Goal: Information Seeking & Learning: Learn about a topic

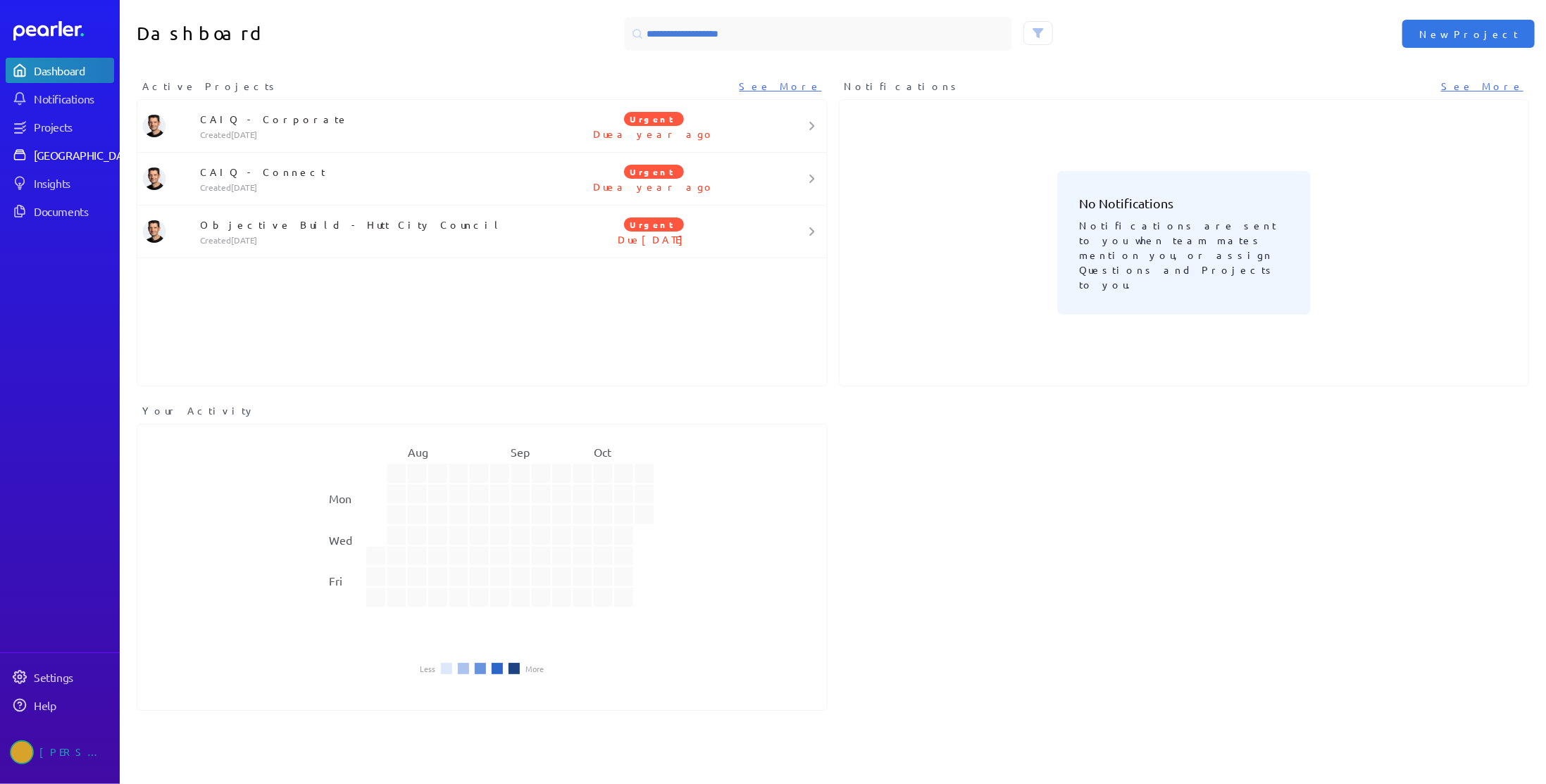
click at [54, 150] on div "[GEOGRAPHIC_DATA]" at bounding box center [86, 154] width 105 height 14
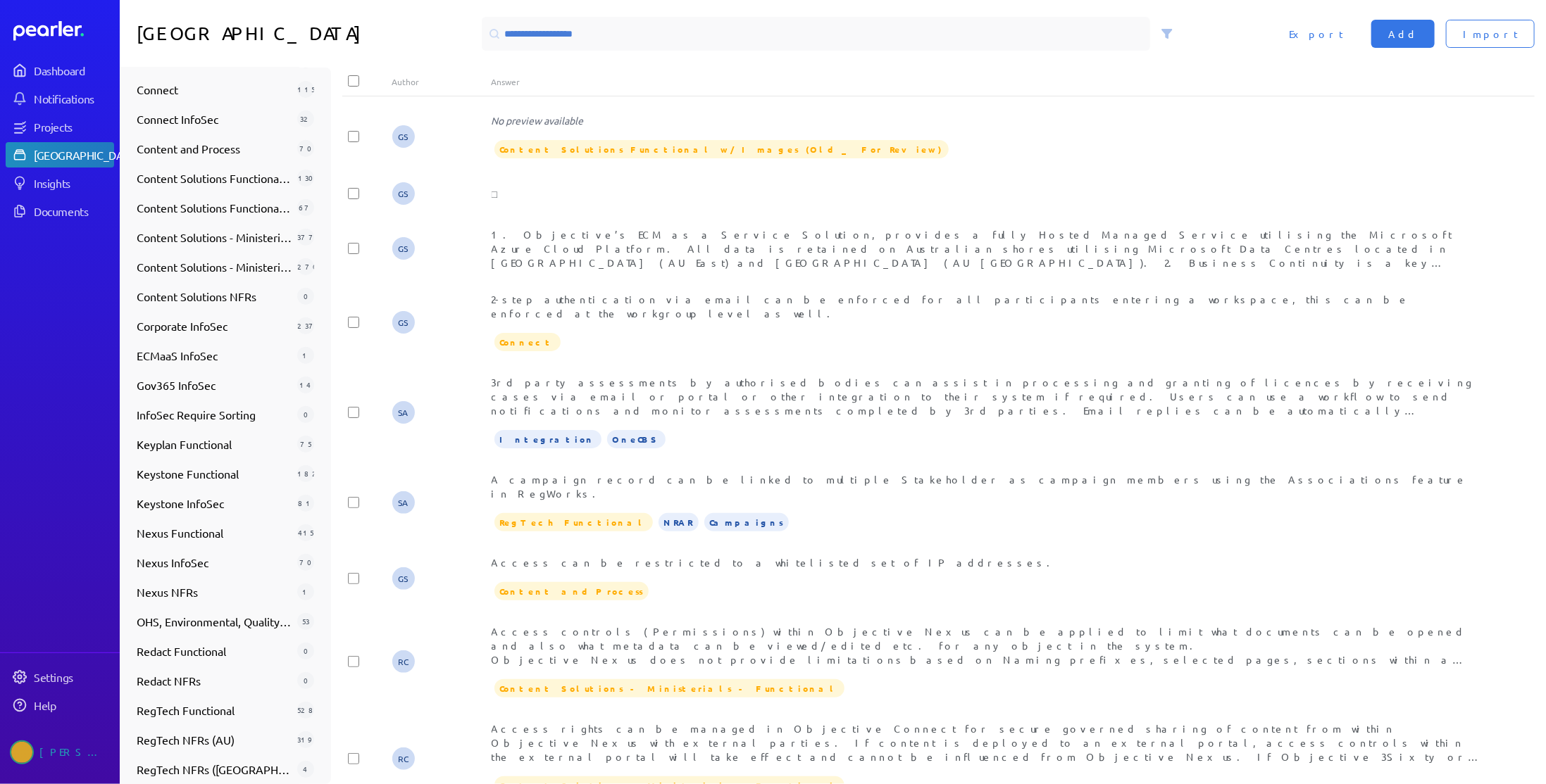
scroll to position [544, 0]
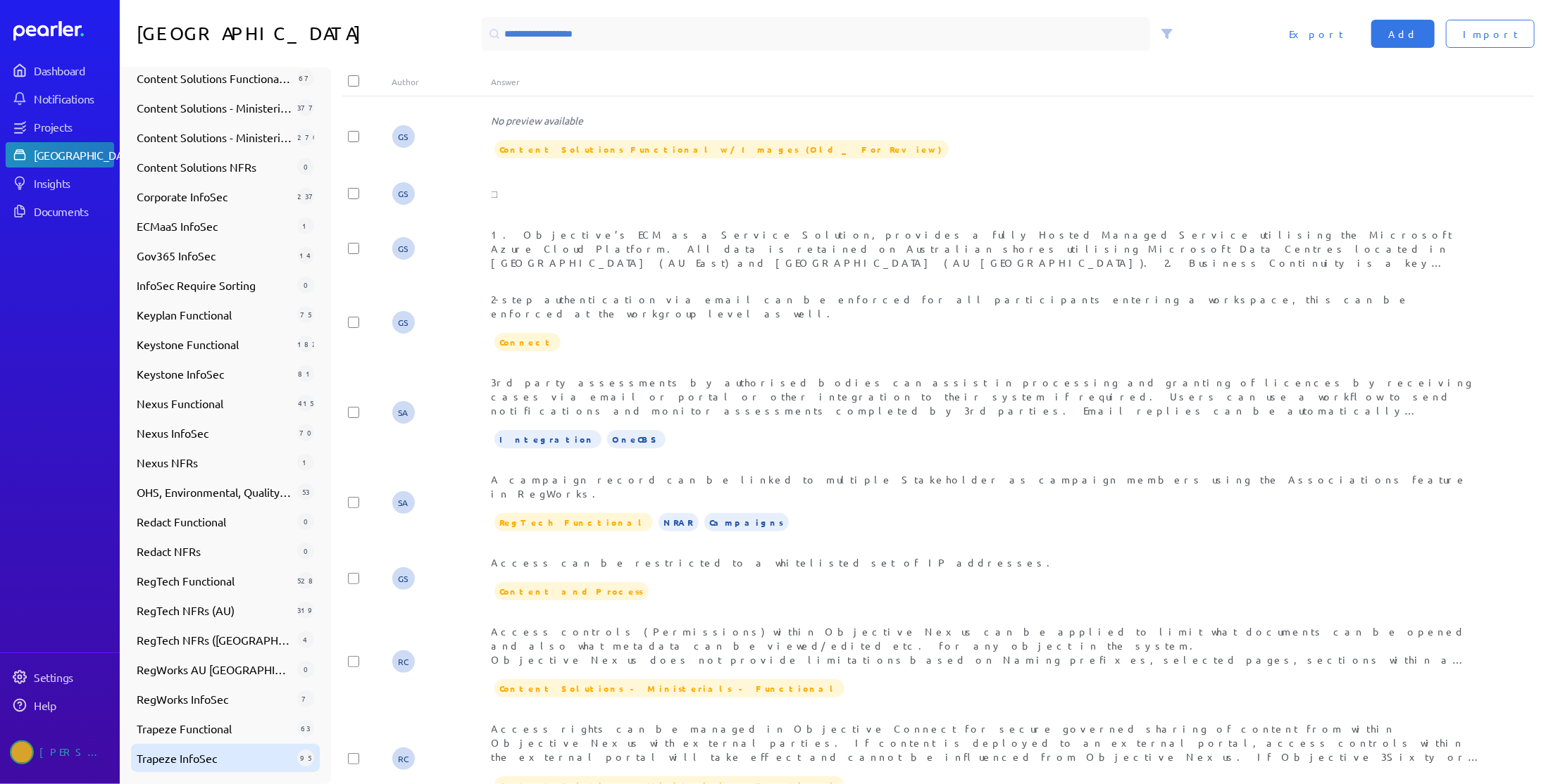
click at [217, 750] on span "Trapeze InfoSec" at bounding box center [214, 758] width 155 height 17
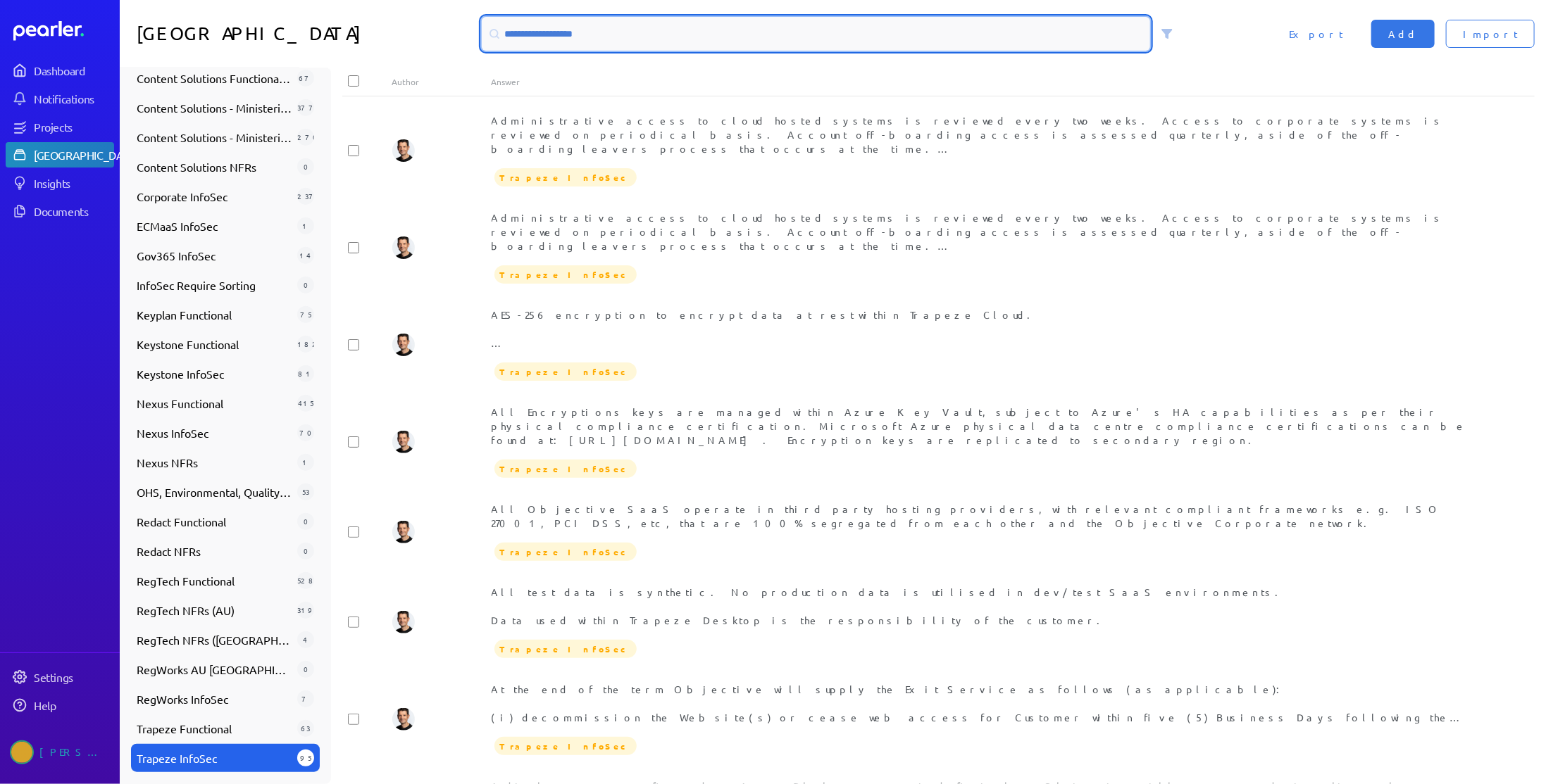
click at [637, 38] on input at bounding box center [816, 34] width 669 height 34
click at [639, 21] on input at bounding box center [816, 34] width 669 height 34
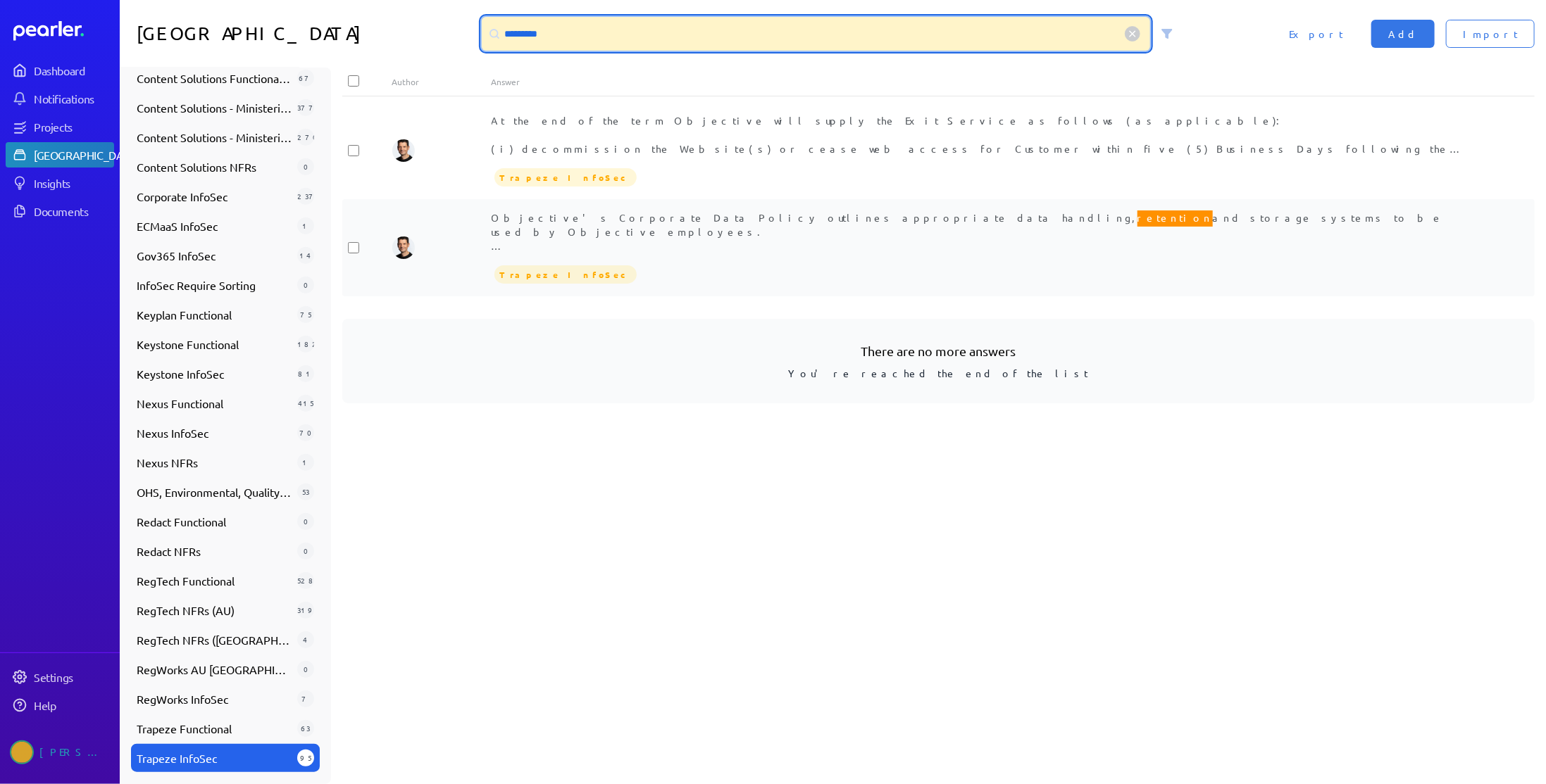
type input "*********"
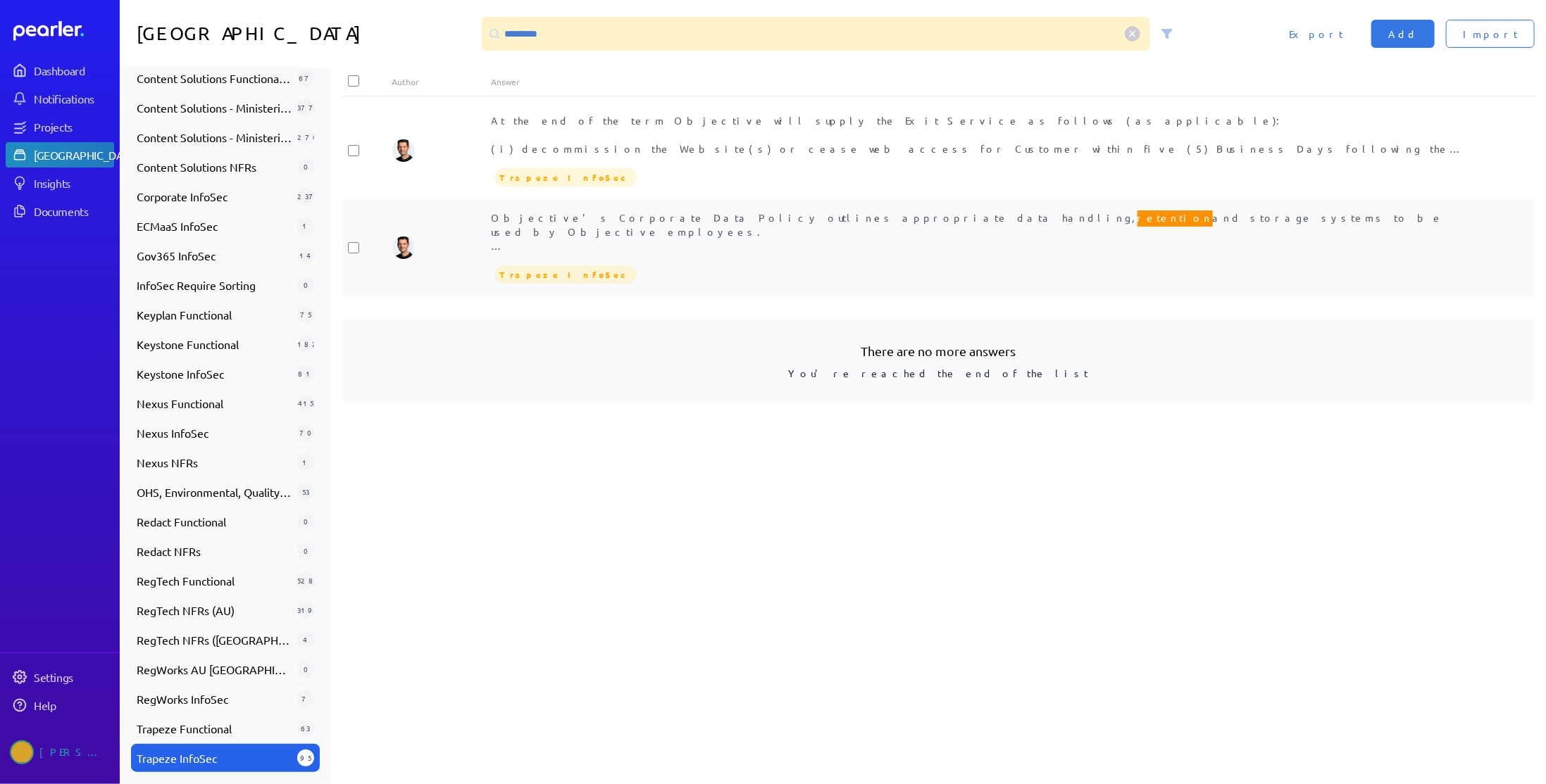
click at [514, 217] on span "Objective's Corporate Data Policy outlines appropriate data handling, retention…" at bounding box center [985, 342] width 986 height 269
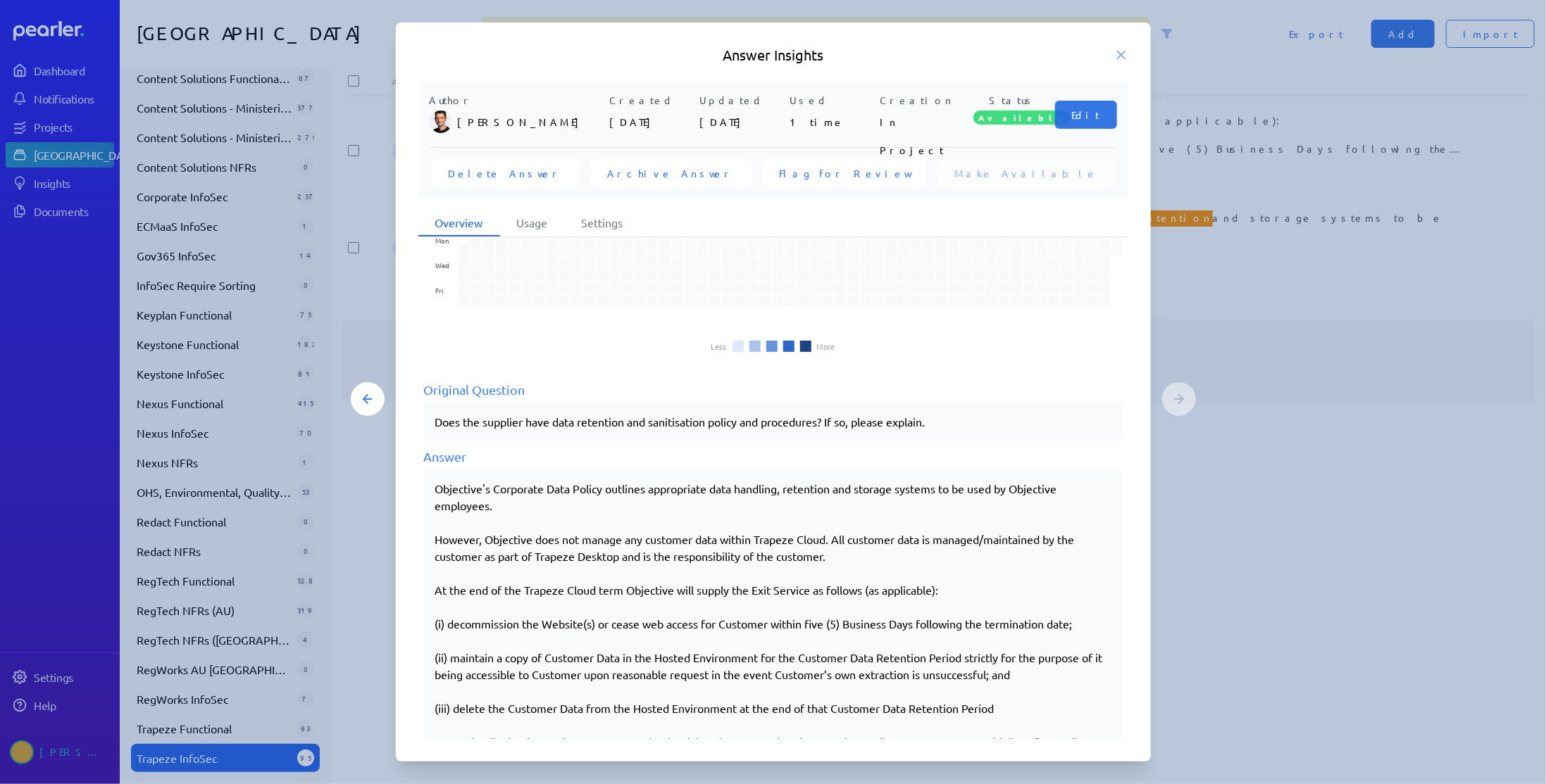
scroll to position [121, 0]
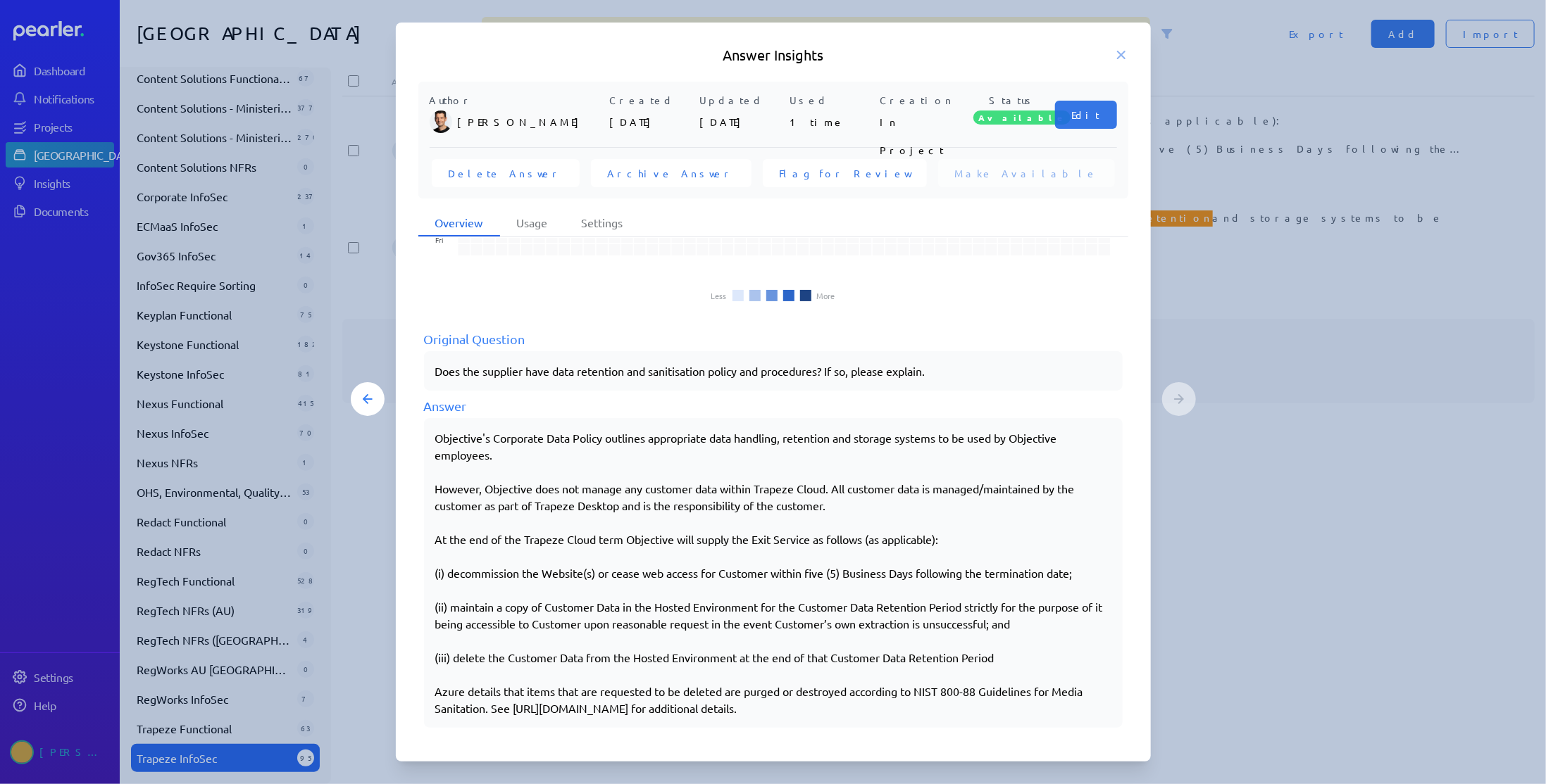
drag, startPoint x: 436, startPoint y: 437, endPoint x: 1067, endPoint y: 718, distance: 690.7
click at [1067, 718] on div "Objective's Corporate Data Policy outlines appropriate data handling, retention…" at bounding box center [773, 573] width 699 height 310
copy div "Loremipsu'd Sitametco Adip Elitse doeiusmo temporincid utla etdolore, magnaaliq…"
click at [456, 504] on p "However, Objective does not manage any customer data within Trapeze Cloud. All …" at bounding box center [773, 497] width 676 height 34
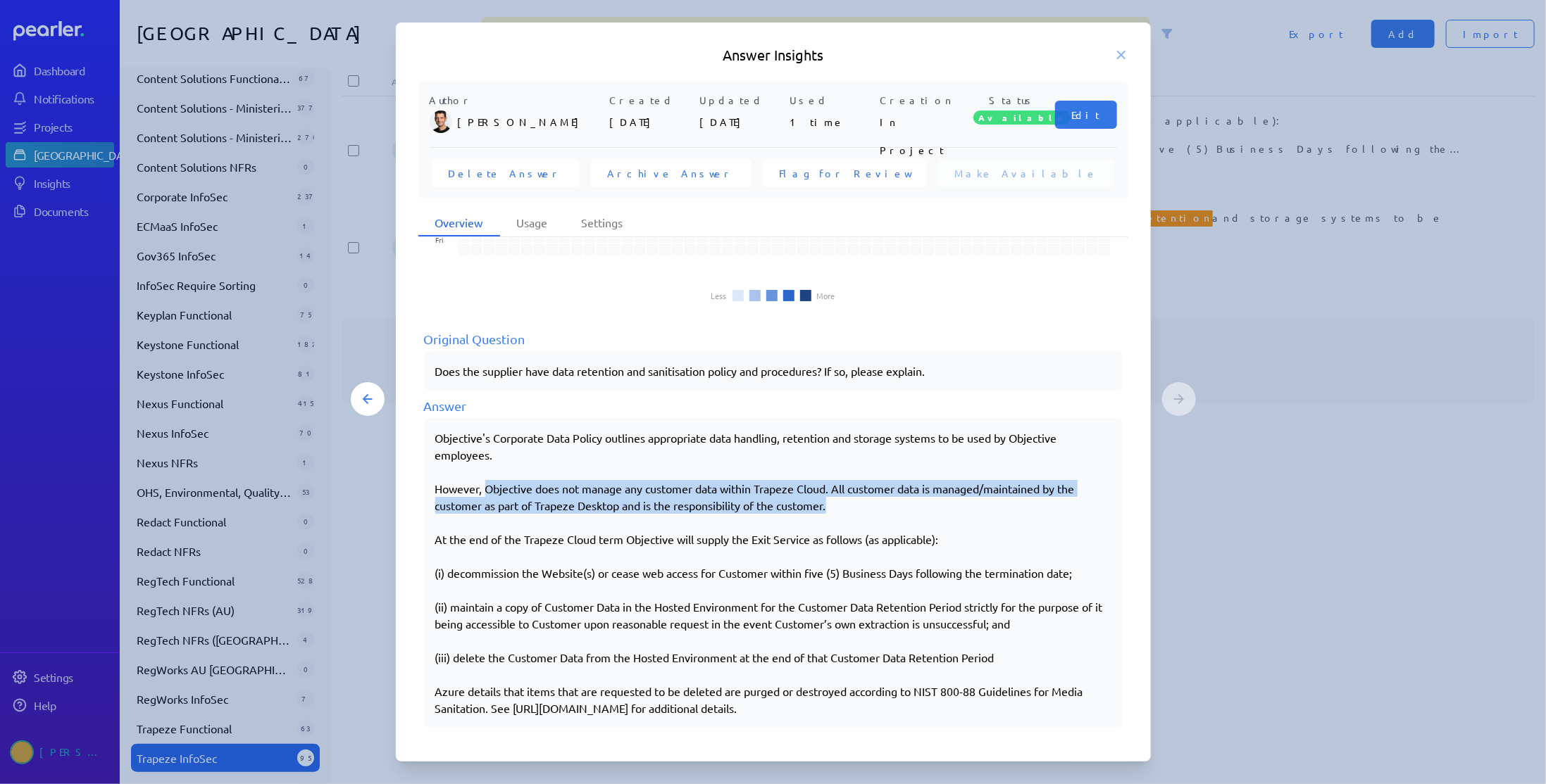
drag, startPoint x: 486, startPoint y: 487, endPoint x: 838, endPoint y: 500, distance: 352.2
click at [838, 500] on p "However, Objective does not manage any customer data within Trapeze Cloud. All …" at bounding box center [773, 497] width 676 height 34
copy p "Objective does not manage any customer data within Trapeze Cloud. All customer …"
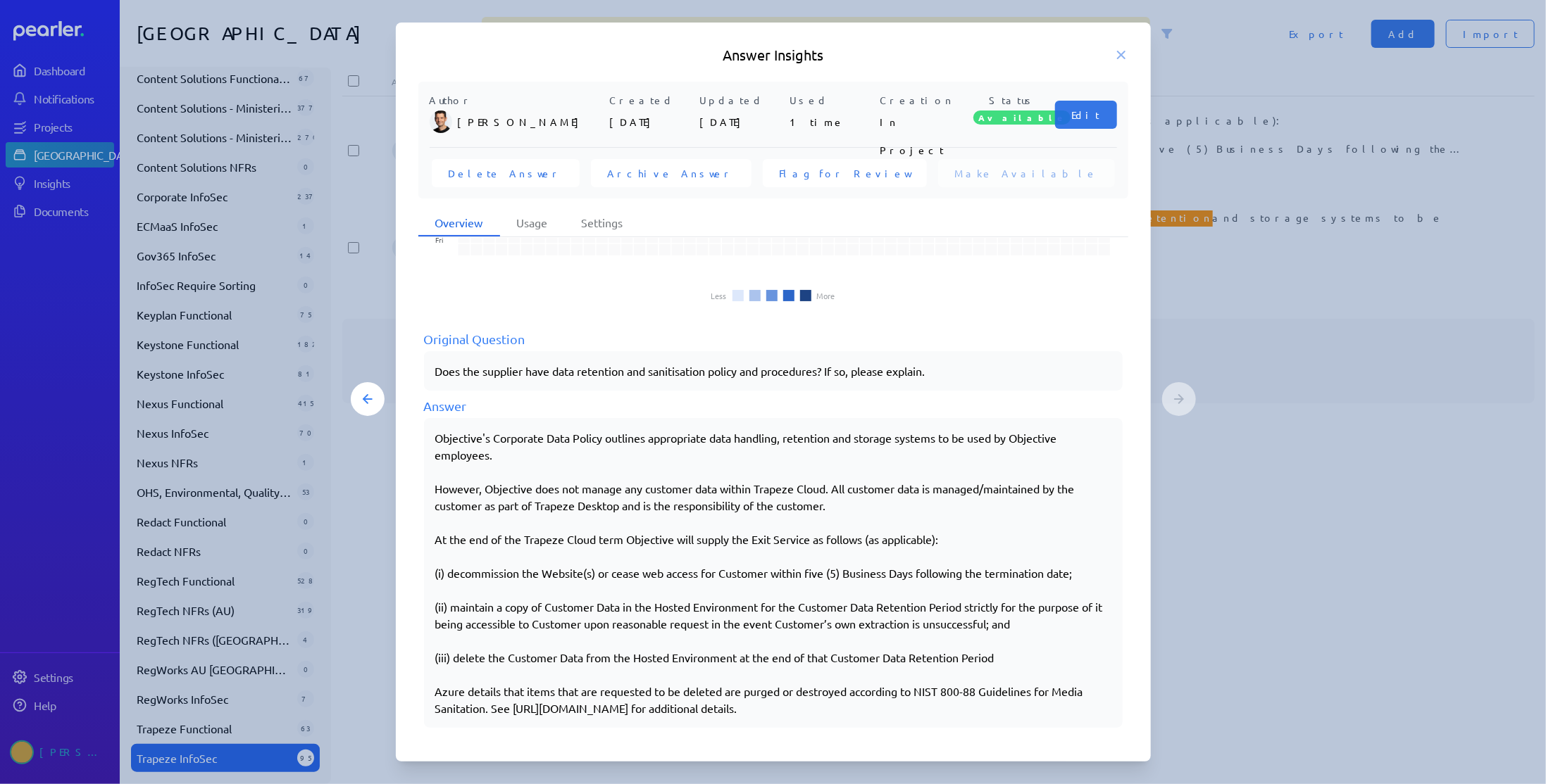
click at [584, 444] on p "Objective's Corporate Data Policy outlines appropriate data handling, retention…" at bounding box center [773, 446] width 676 height 34
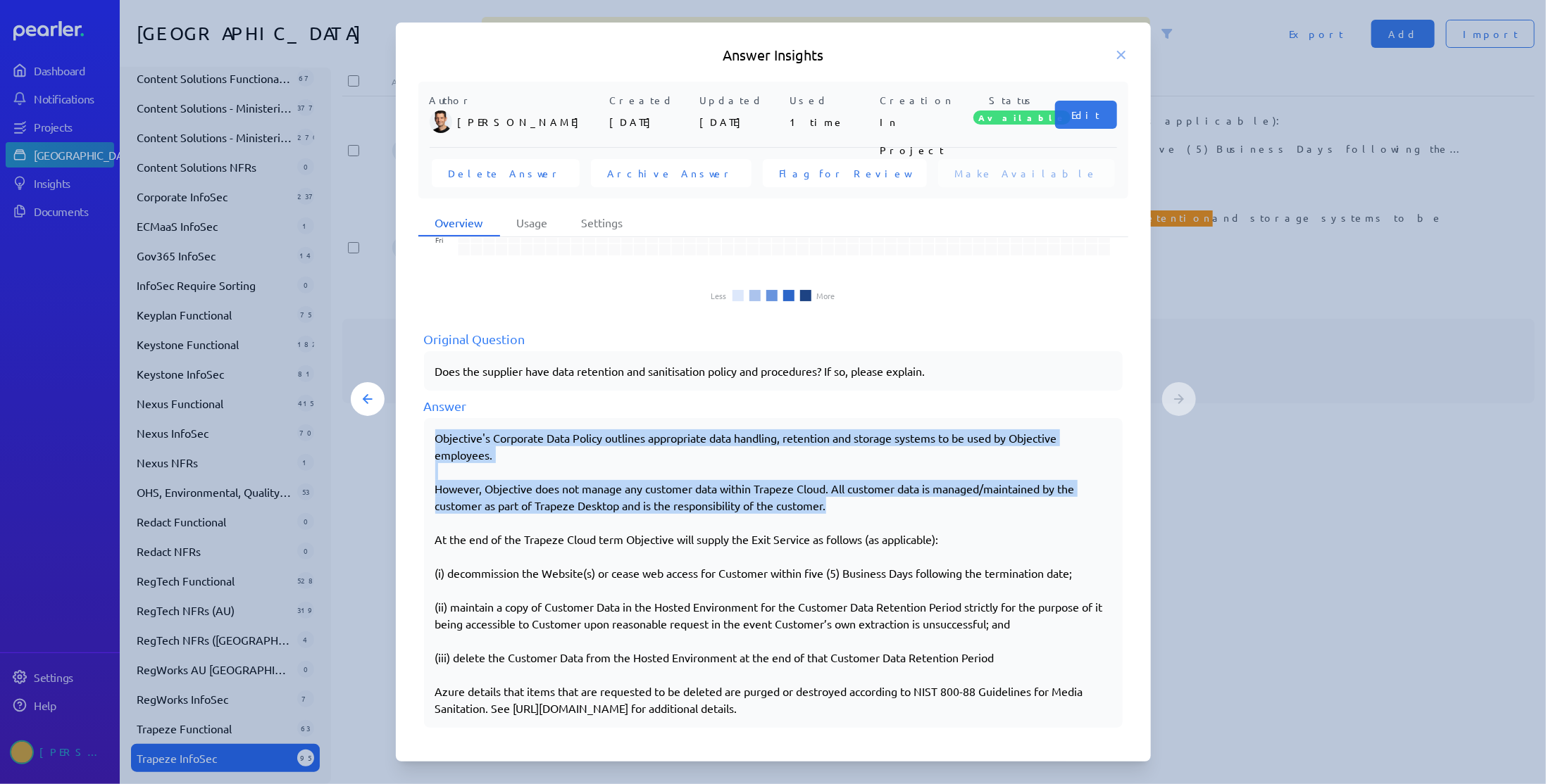
drag, startPoint x: 436, startPoint y: 435, endPoint x: 844, endPoint y: 504, distance: 413.8
click at [844, 504] on div "Objective's Corporate Data Policy outlines appropriate data handling, retention…" at bounding box center [773, 573] width 676 height 287
copy div "Objective's Corporate Data Policy outlines appropriate data handling, retention…"
click at [517, 481] on p "However, Objective does not manage any customer data within Trapeze Cloud. All …" at bounding box center [773, 497] width 676 height 34
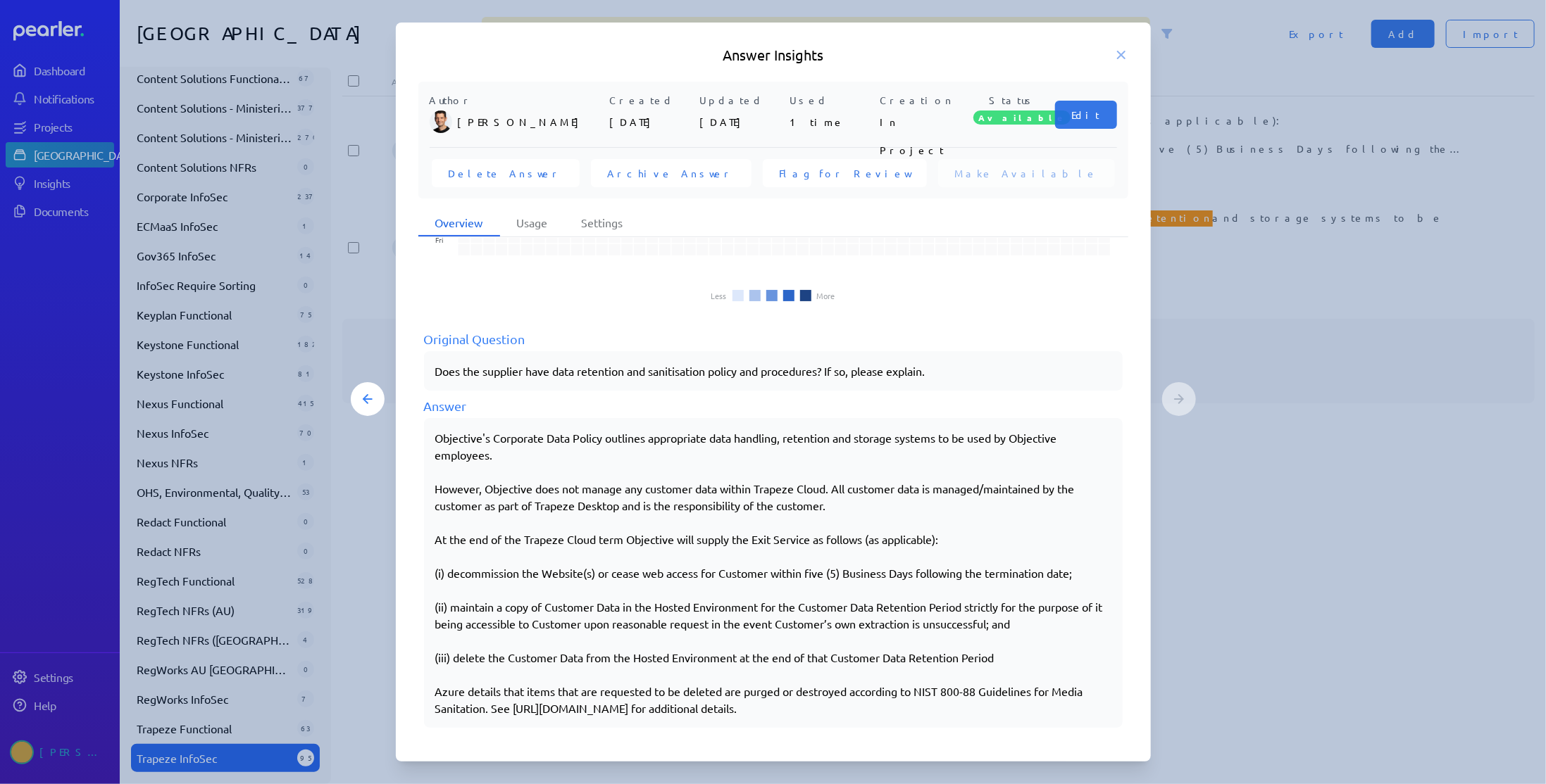
drag, startPoint x: 434, startPoint y: 434, endPoint x: 460, endPoint y: 443, distance: 27.5
click at [462, 443] on div "Objective's Corporate Data Policy outlines appropriate data handling, retention…" at bounding box center [773, 573] width 699 height 310
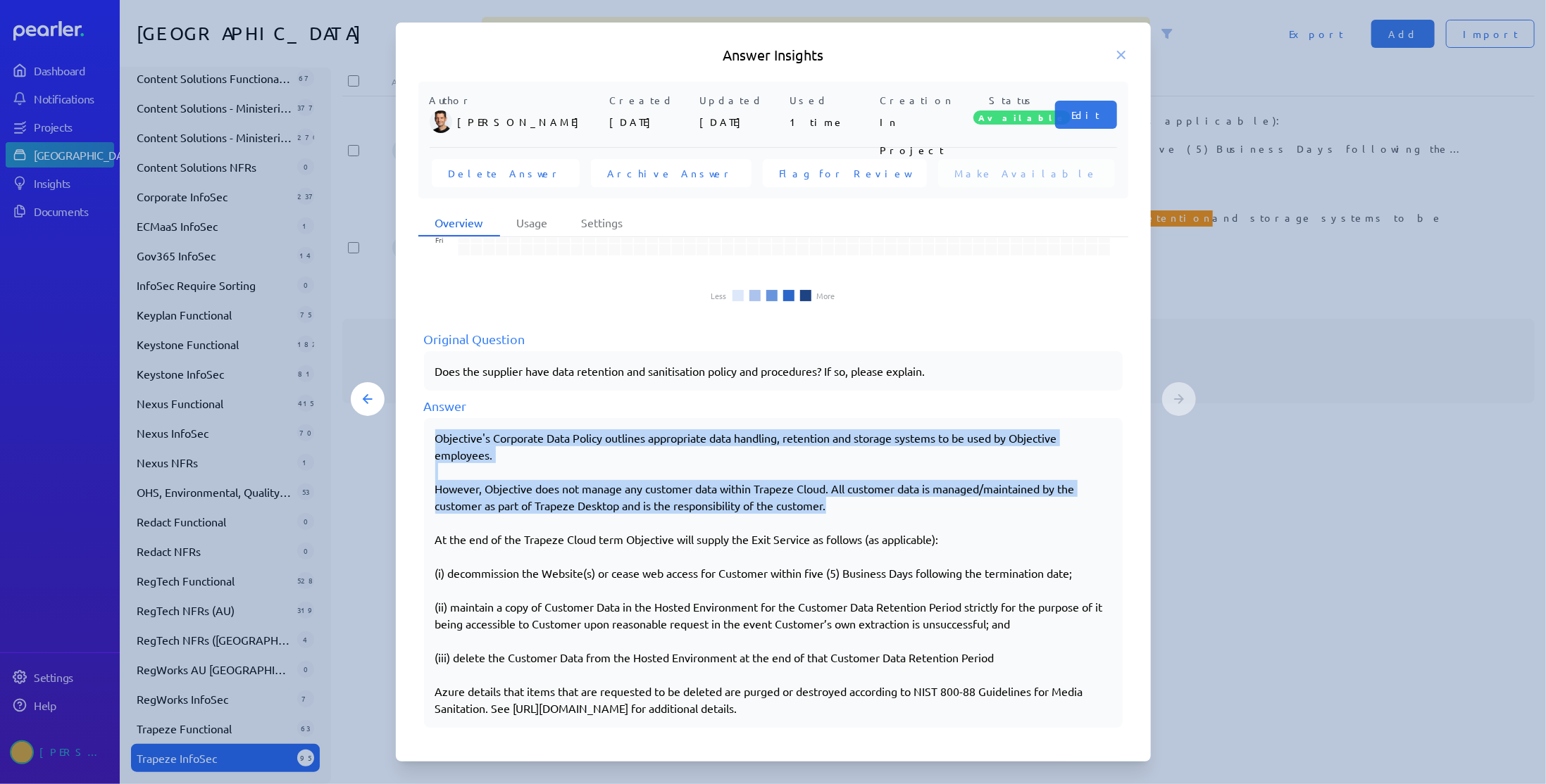
drag, startPoint x: 437, startPoint y: 439, endPoint x: 836, endPoint y: 508, distance: 404.9
click at [836, 508] on div "Objective's Corporate Data Policy outlines appropriate data handling, retention…" at bounding box center [773, 573] width 676 height 287
copy div "Objective's Corporate Data Policy outlines appropriate data handling, retention…"
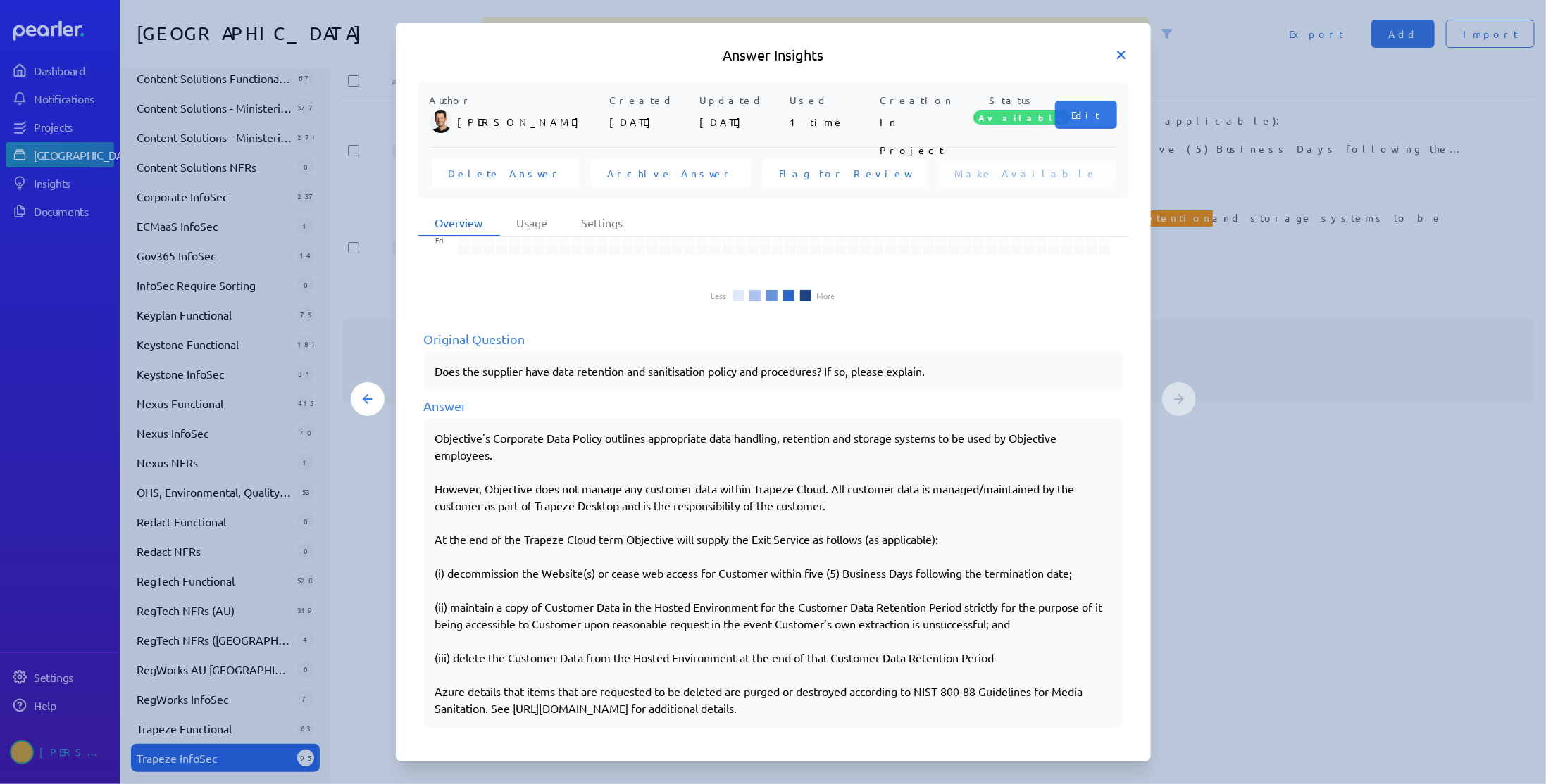
click at [1117, 60] on icon at bounding box center [1121, 55] width 14 height 14
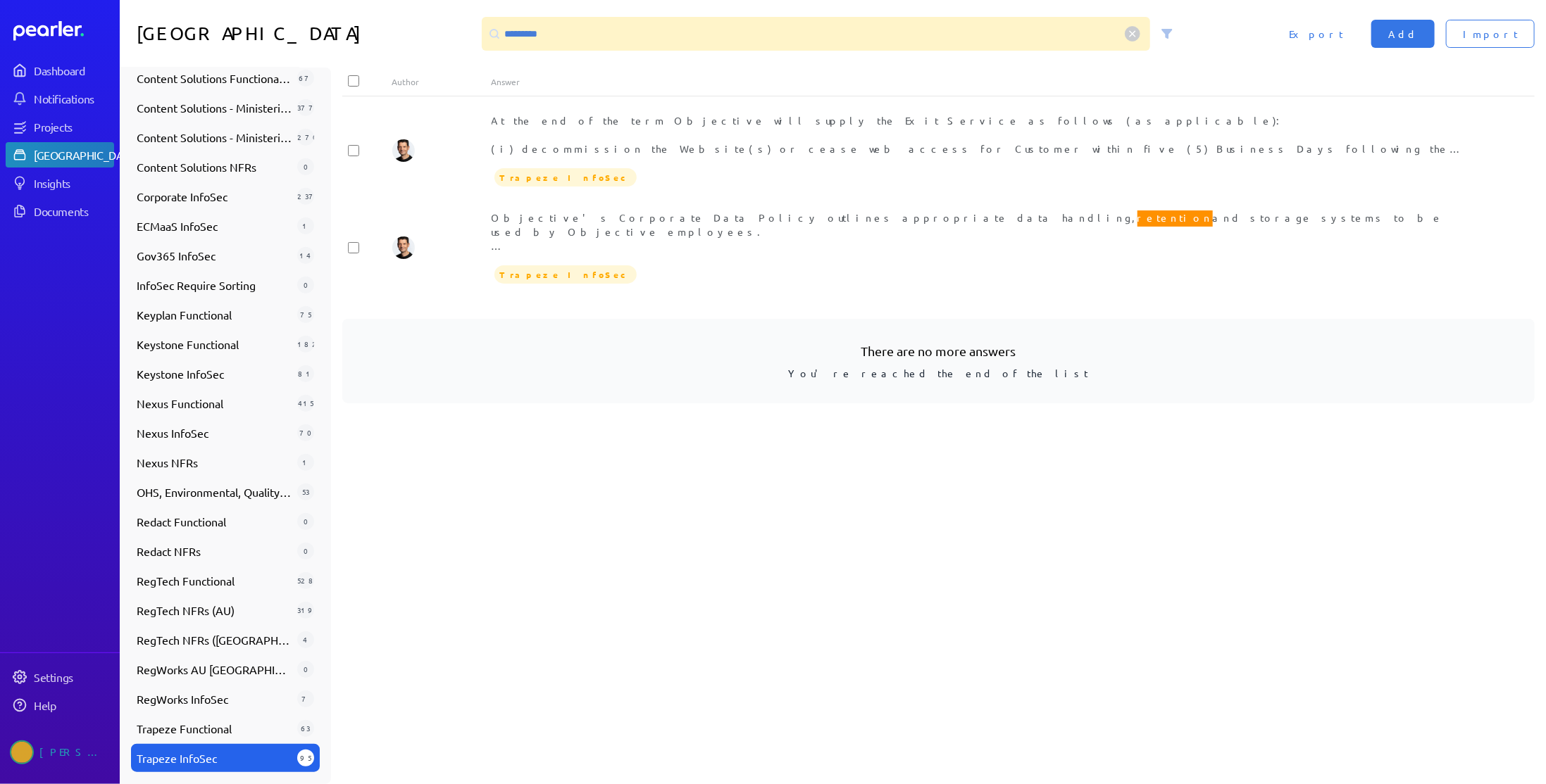
click at [1135, 37] on circle at bounding box center [1133, 34] width 15 height 15
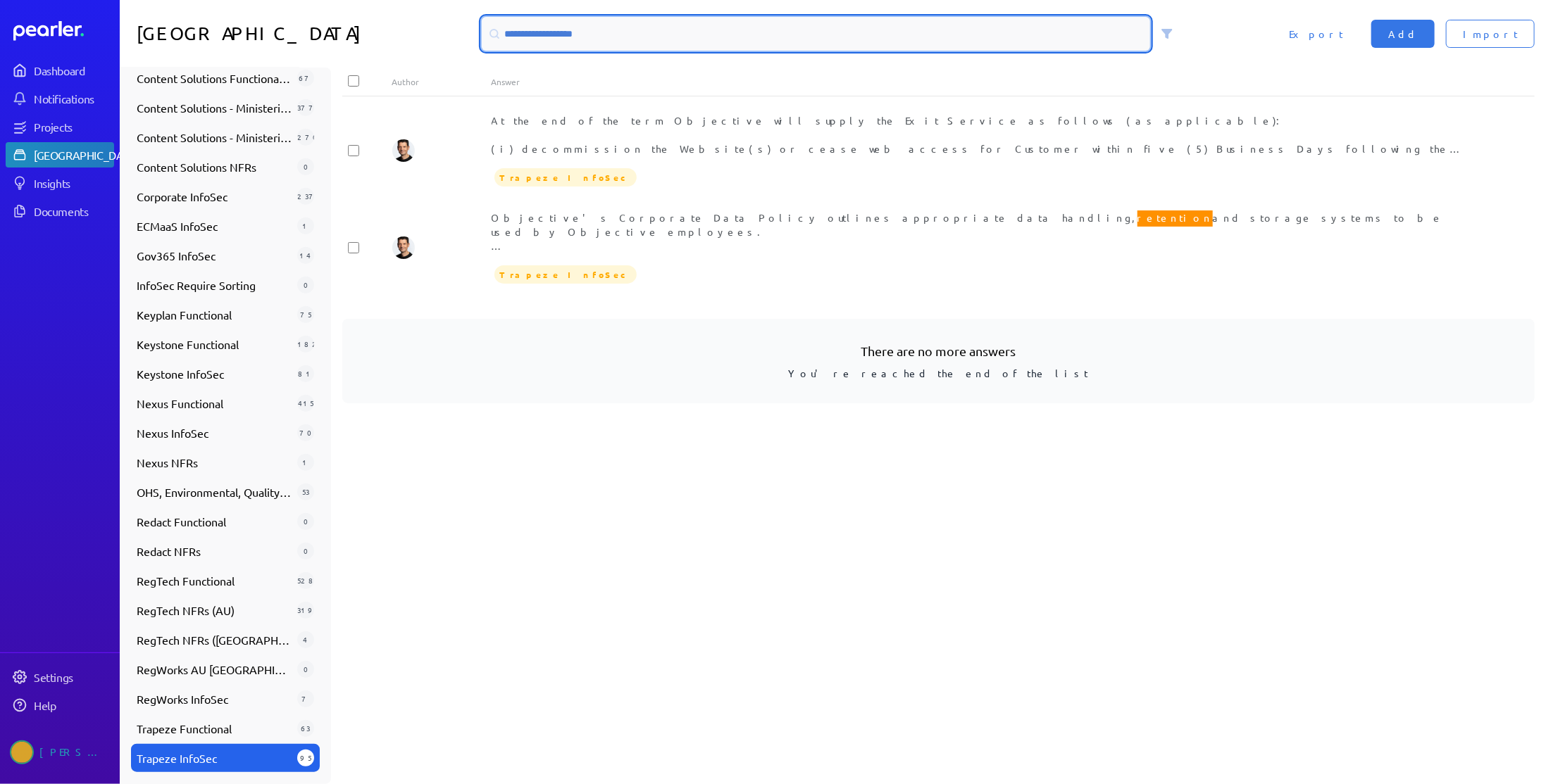
click at [1024, 34] on input at bounding box center [816, 34] width 669 height 34
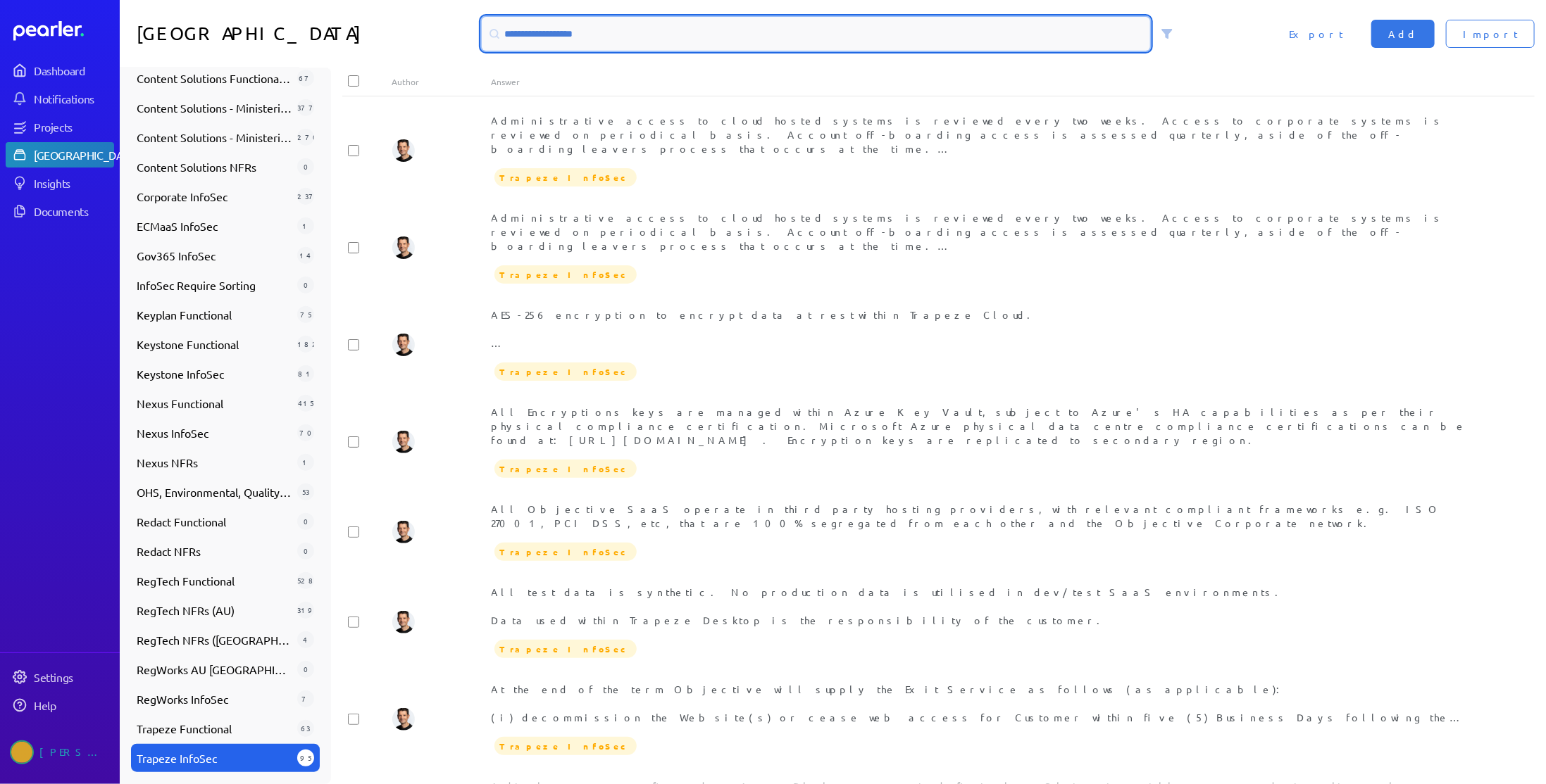
type input "*"
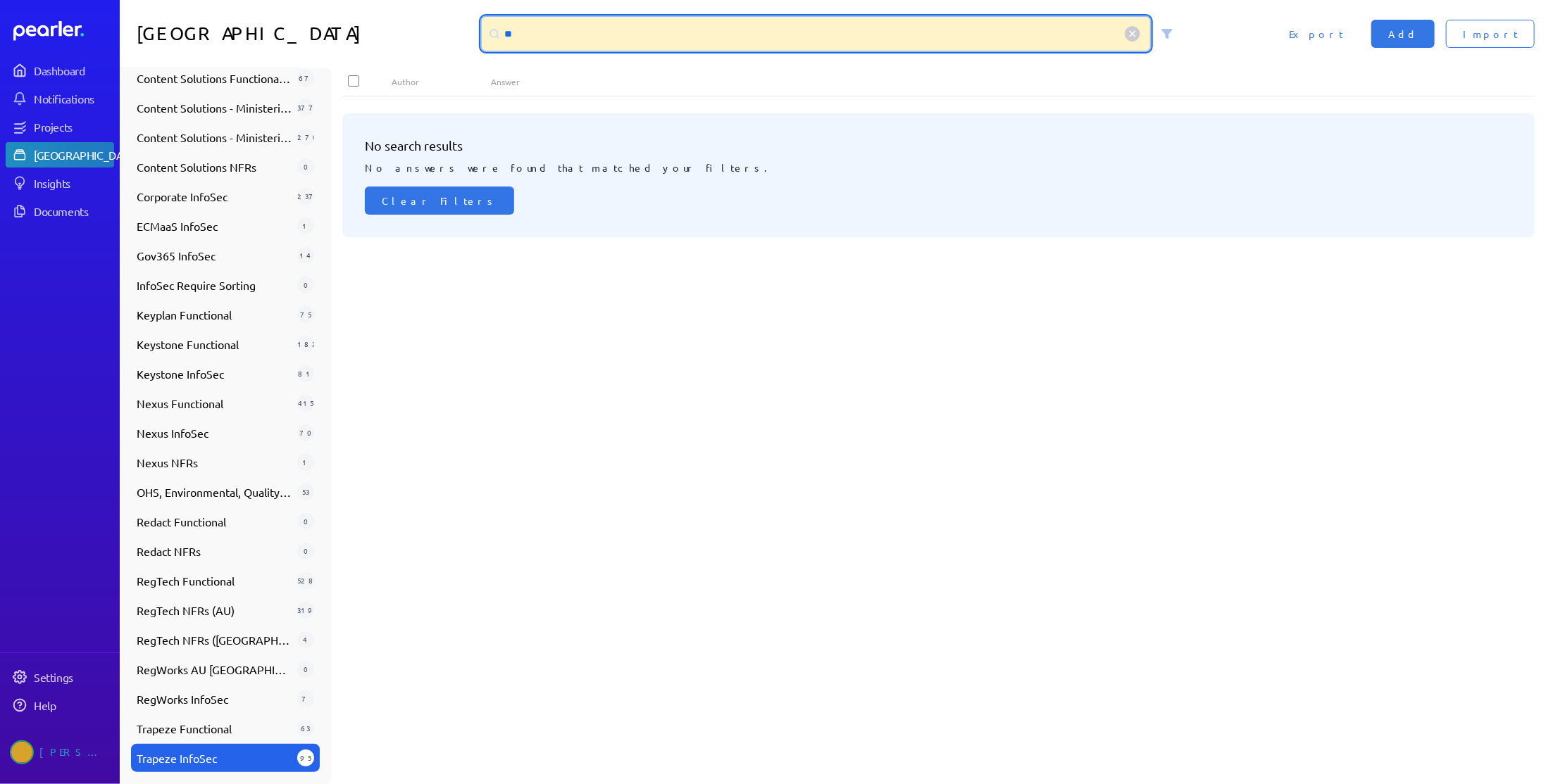
type input "*"
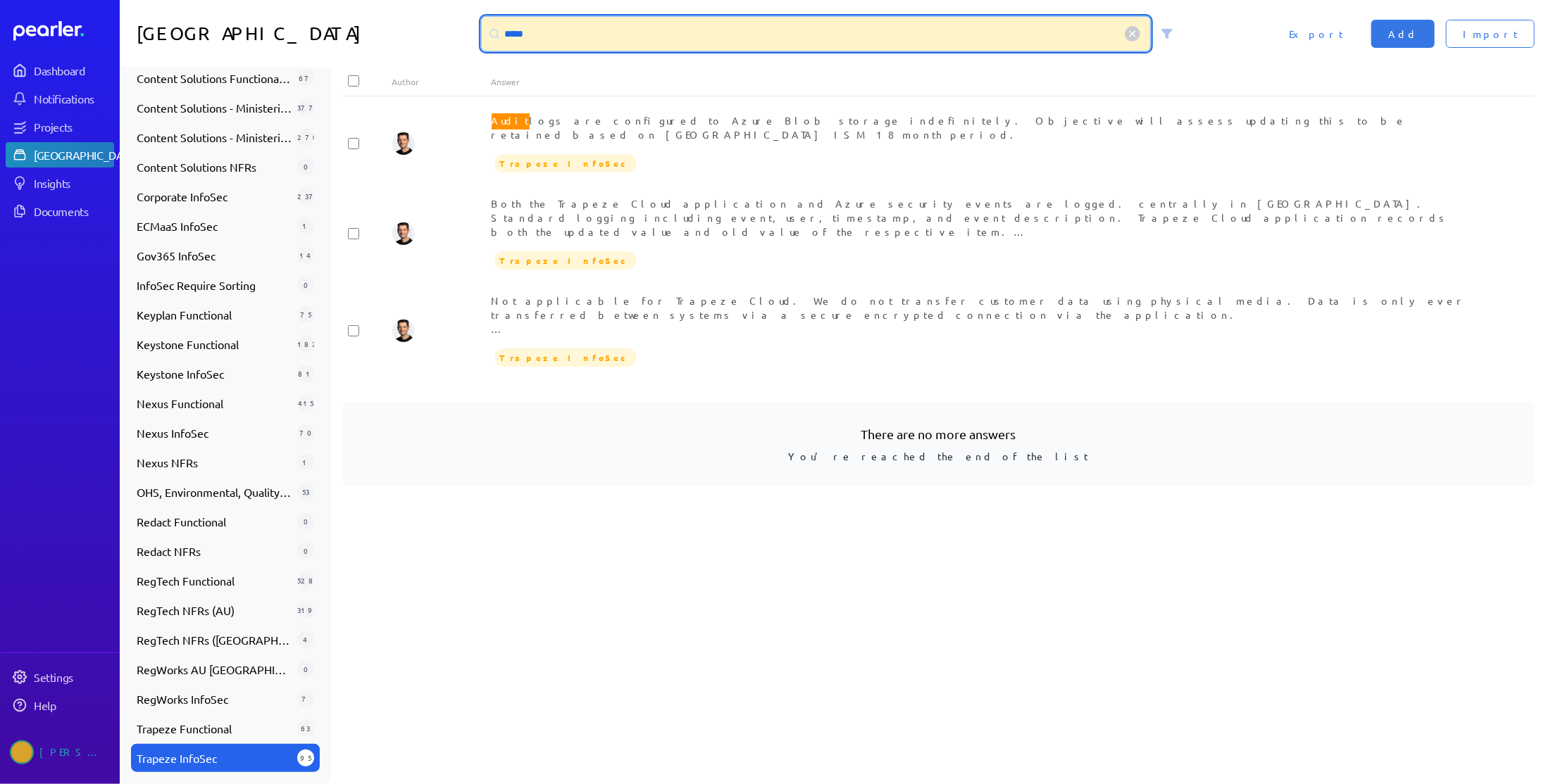
click at [590, 32] on input "*****" at bounding box center [816, 34] width 669 height 34
type input "*"
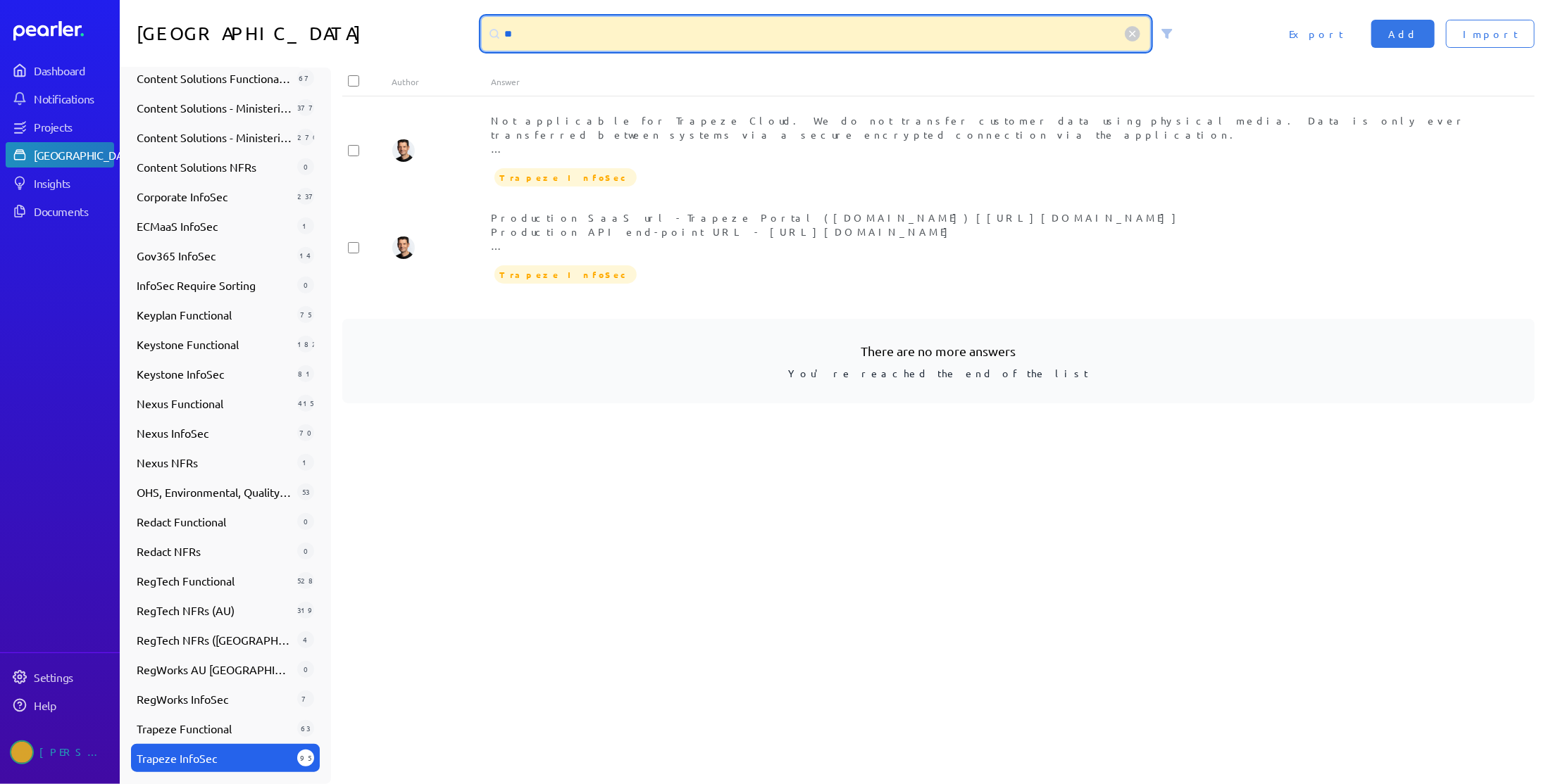
type input "*"
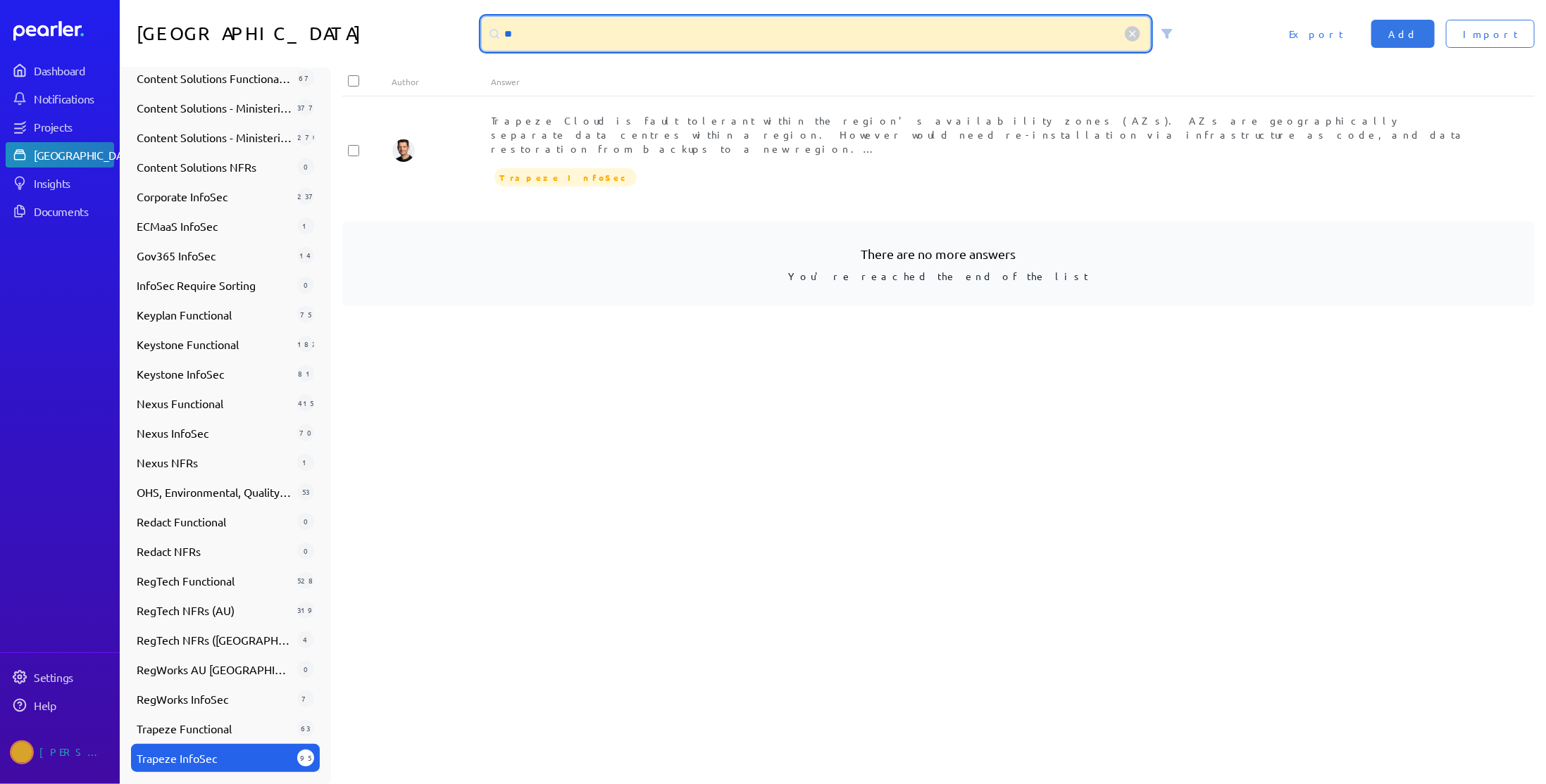
type input "*"
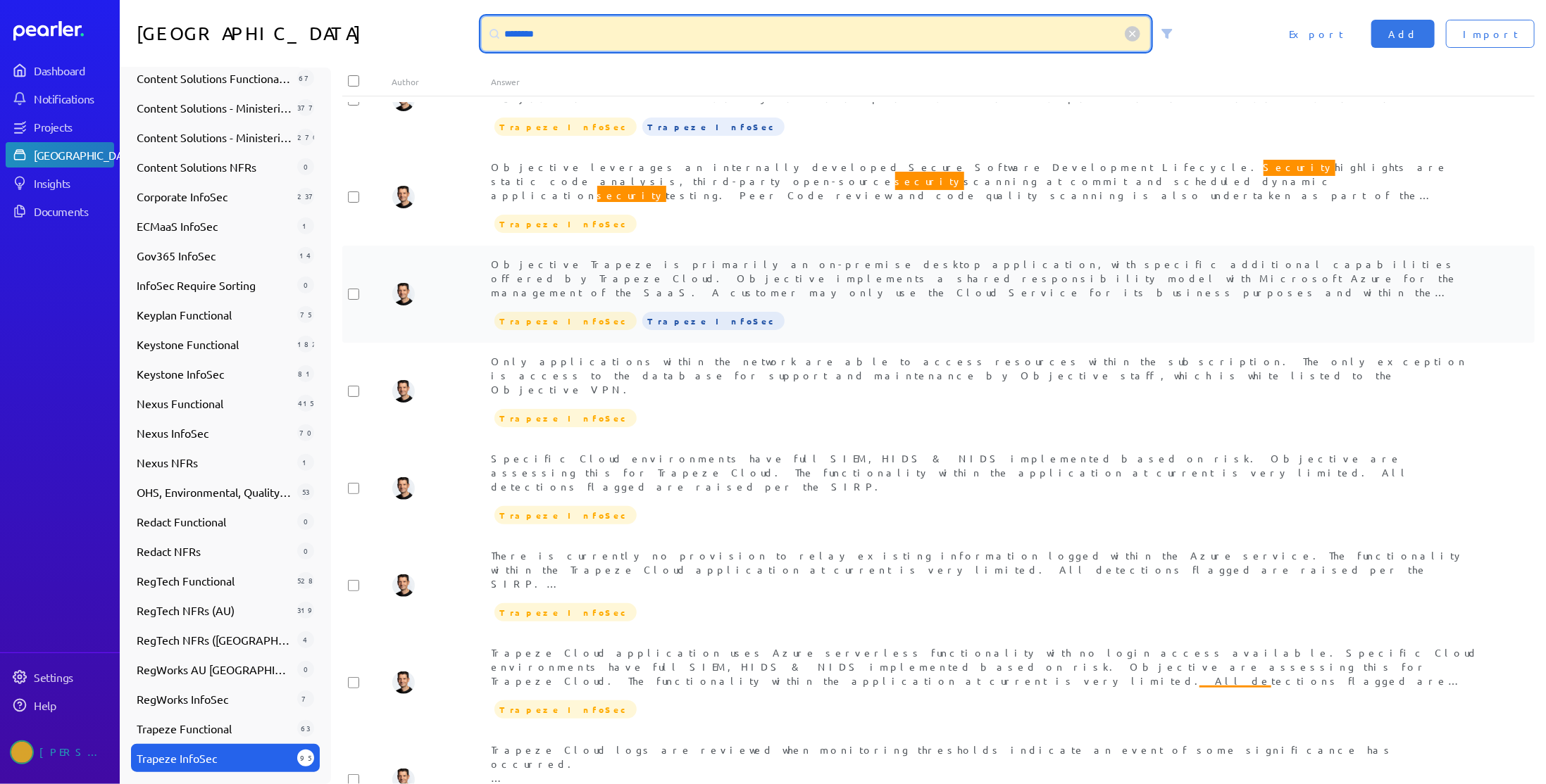
scroll to position [521, 0]
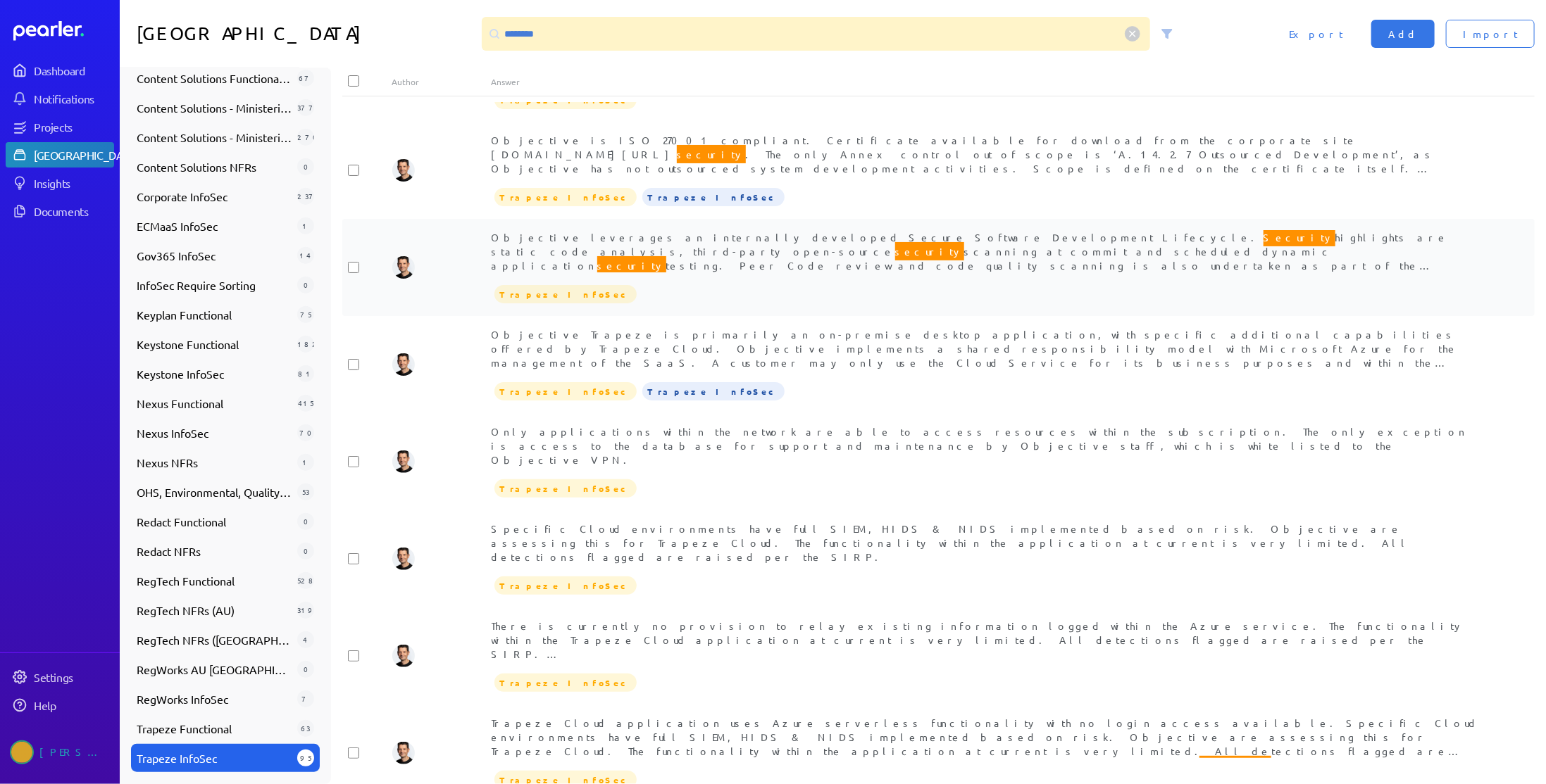
click at [736, 228] on span "Objective leverages an internally developed Secure Software Development Lifecyc…" at bounding box center [987, 264] width 991 height 72
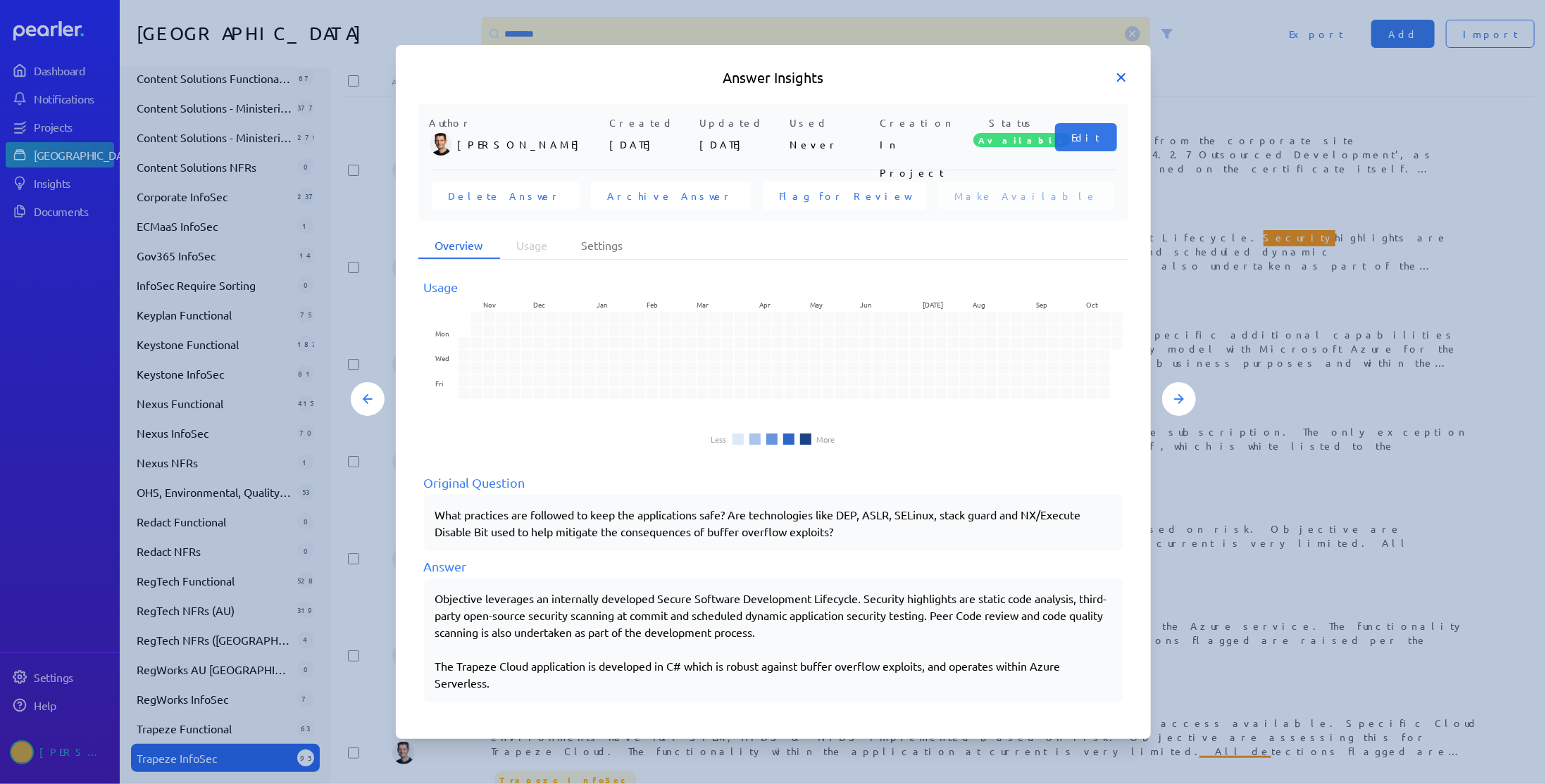
click at [1120, 80] on icon at bounding box center [1121, 77] width 14 height 14
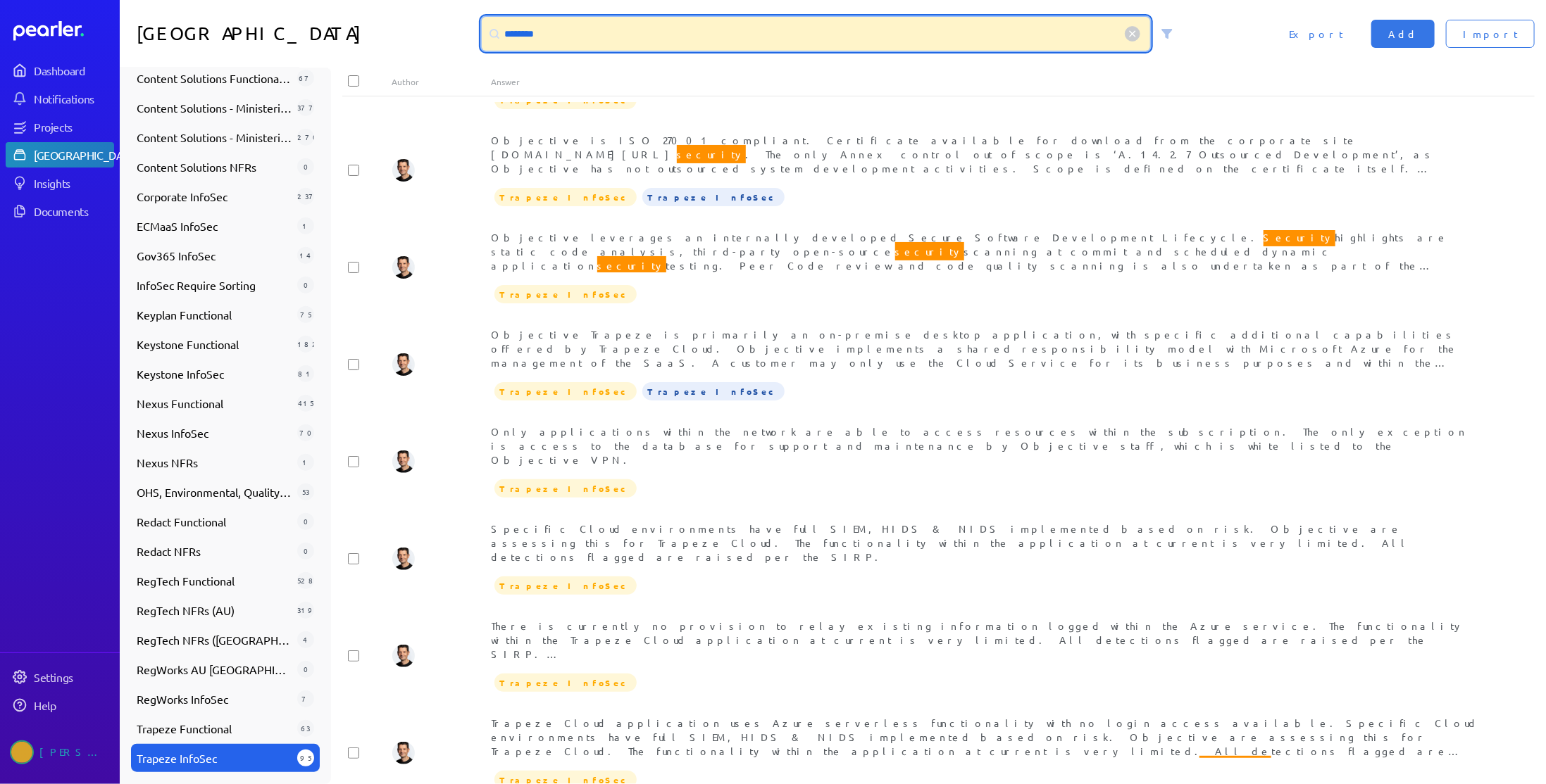
drag, startPoint x: 574, startPoint y: 36, endPoint x: 465, endPoint y: 36, distance: 109.0
click at [465, 36] on div "Answer Library ******** Import Add Export" at bounding box center [834, 33] width 1427 height 67
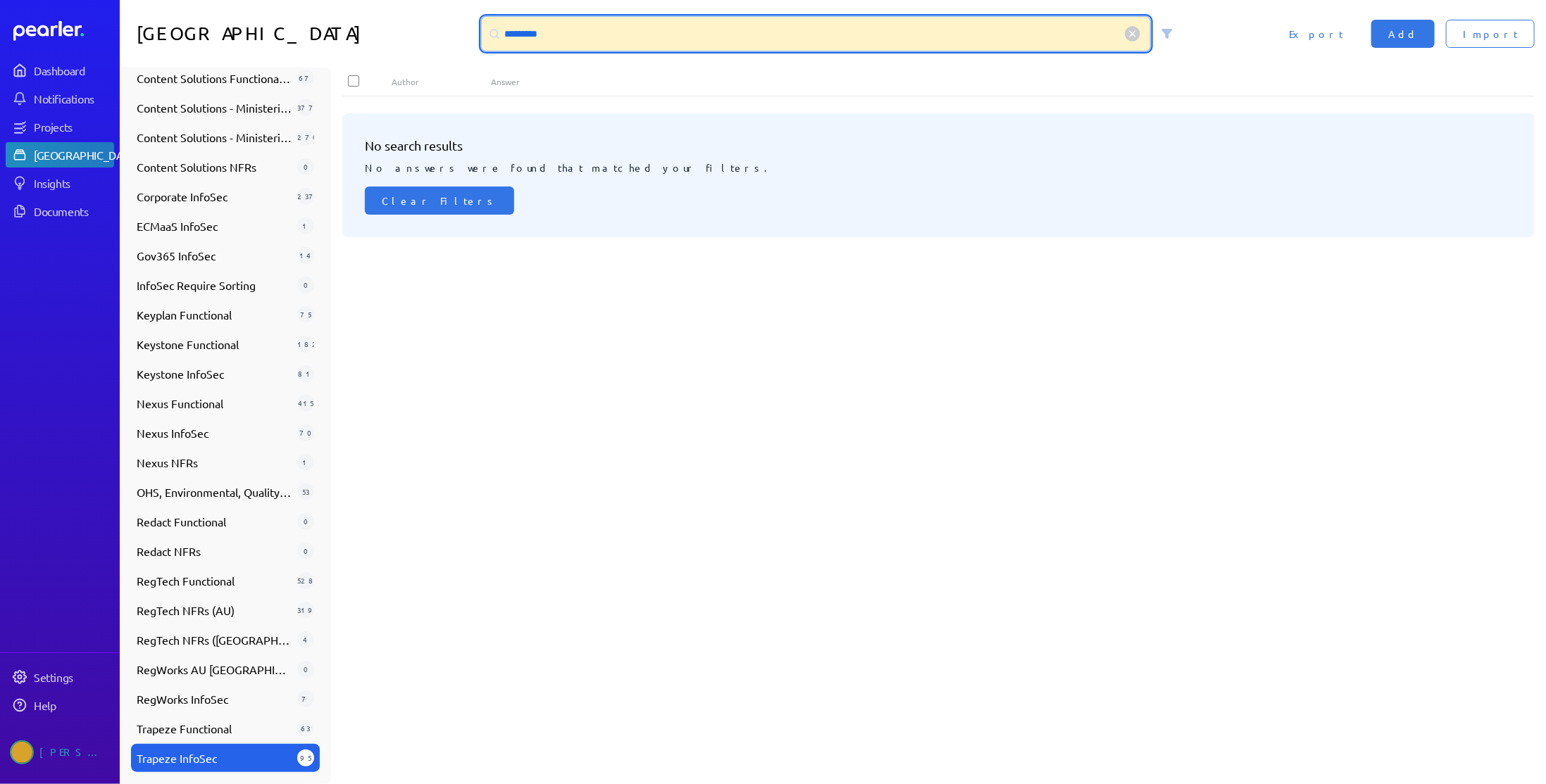
scroll to position [0, 0]
type input "*"
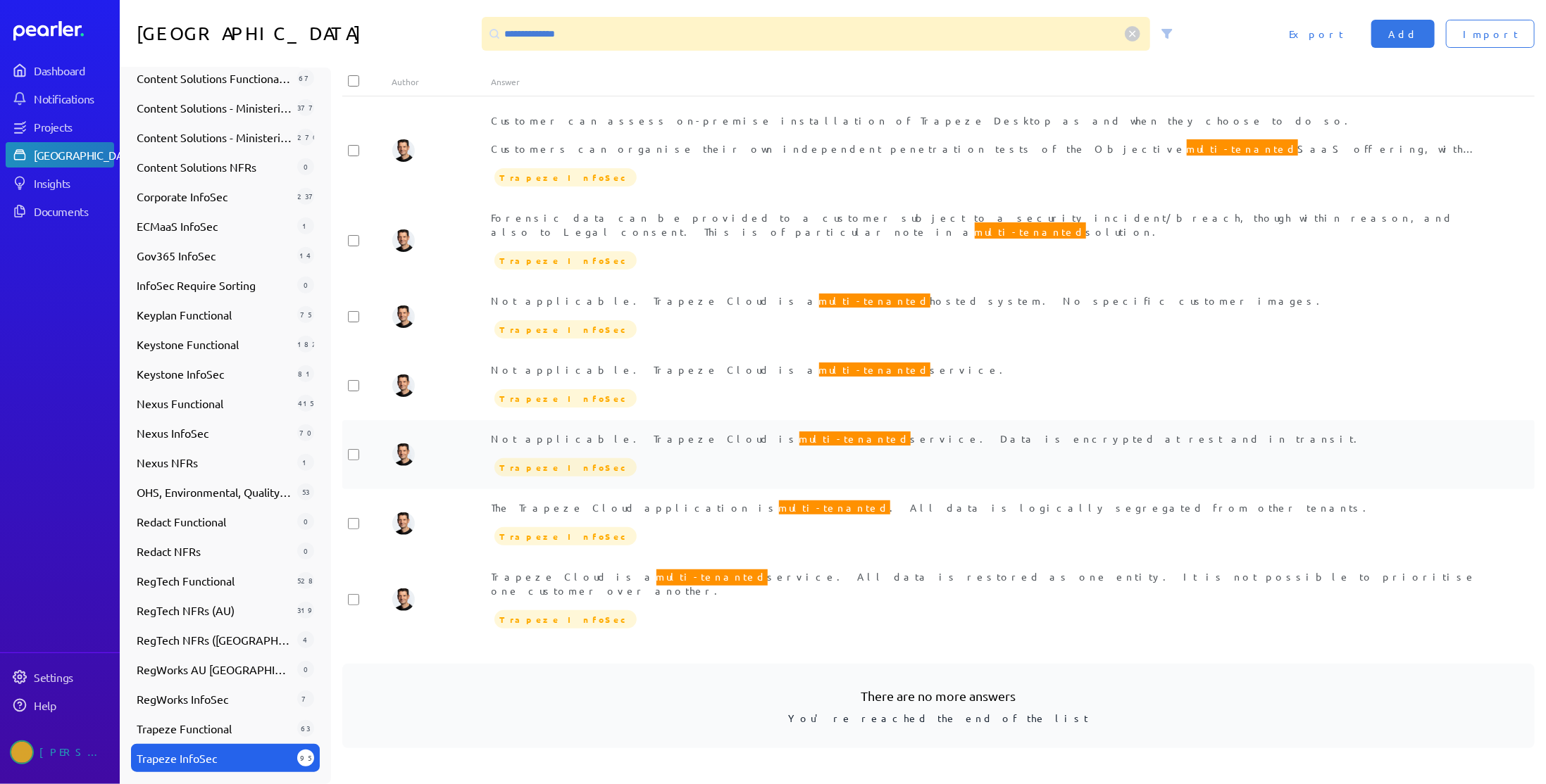
click at [811, 429] on span "Not applicable. Trapeze Cloud is multi-tenanted service. Data is encrypted at r…" at bounding box center [929, 438] width 875 height 18
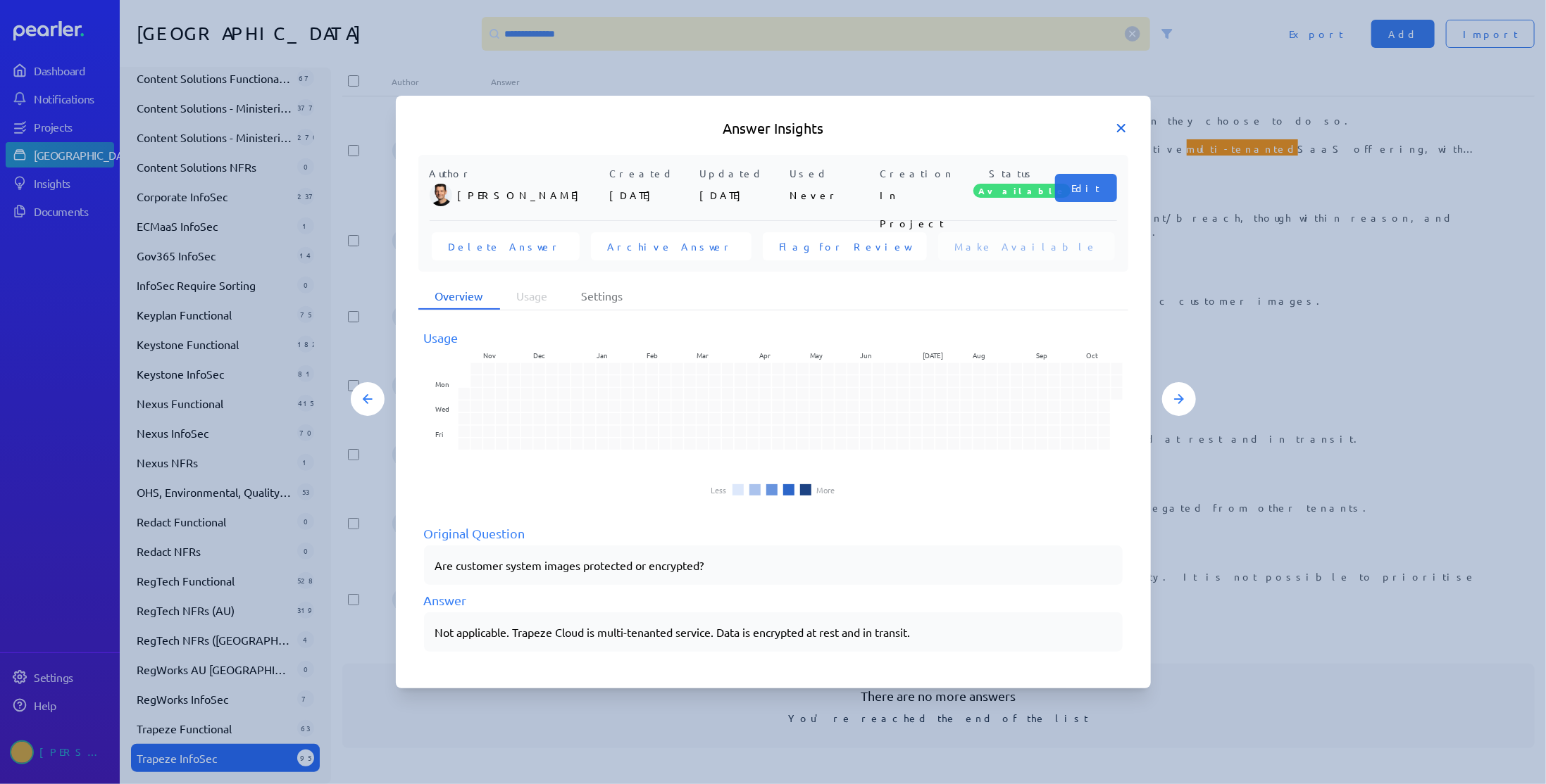
click at [1120, 132] on icon at bounding box center [1121, 128] width 14 height 14
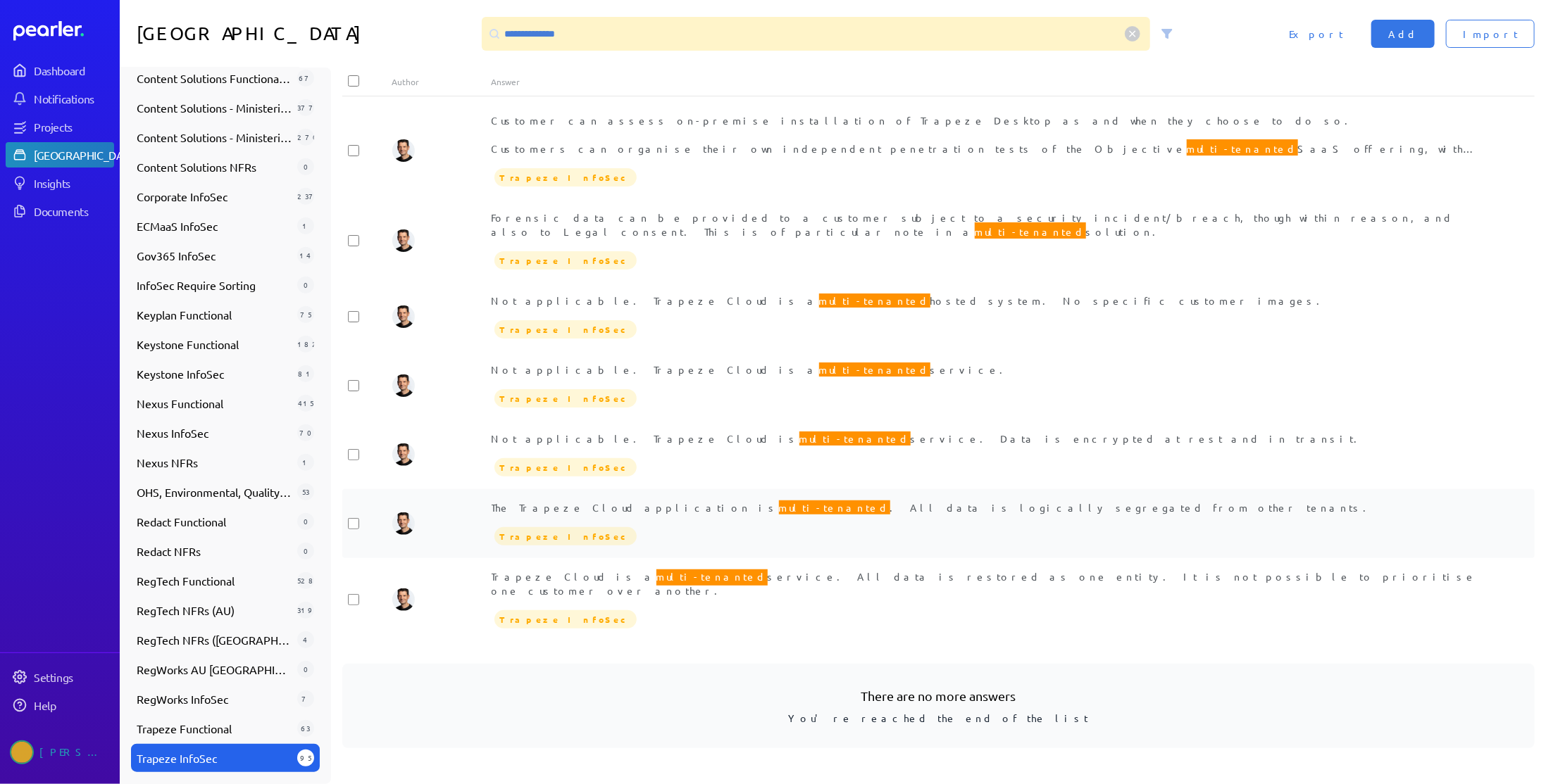
click at [809, 526] on div "Trapeze InfoSec" at bounding box center [989, 536] width 994 height 21
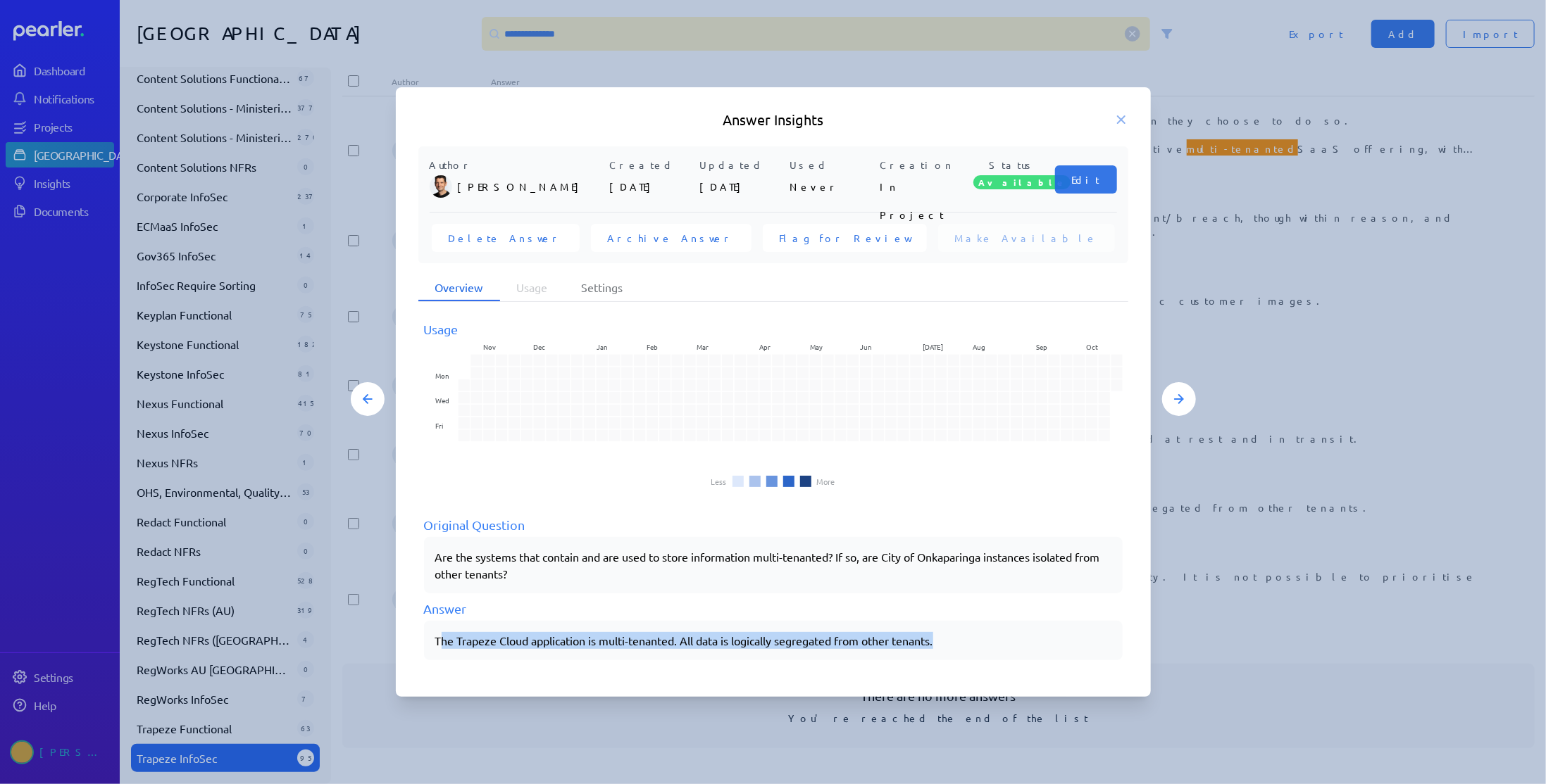
drag, startPoint x: 440, startPoint y: 643, endPoint x: 950, endPoint y: 638, distance: 510.0
click at [950, 638] on p "The Trapeze Cloud application is multi-tenanted. All data is logically segregat…" at bounding box center [773, 641] width 676 height 17
copy p "he Trapeze Cloud application is multi-tenanted. All data is logically segregate…"
click at [1120, 125] on icon at bounding box center [1121, 119] width 14 height 14
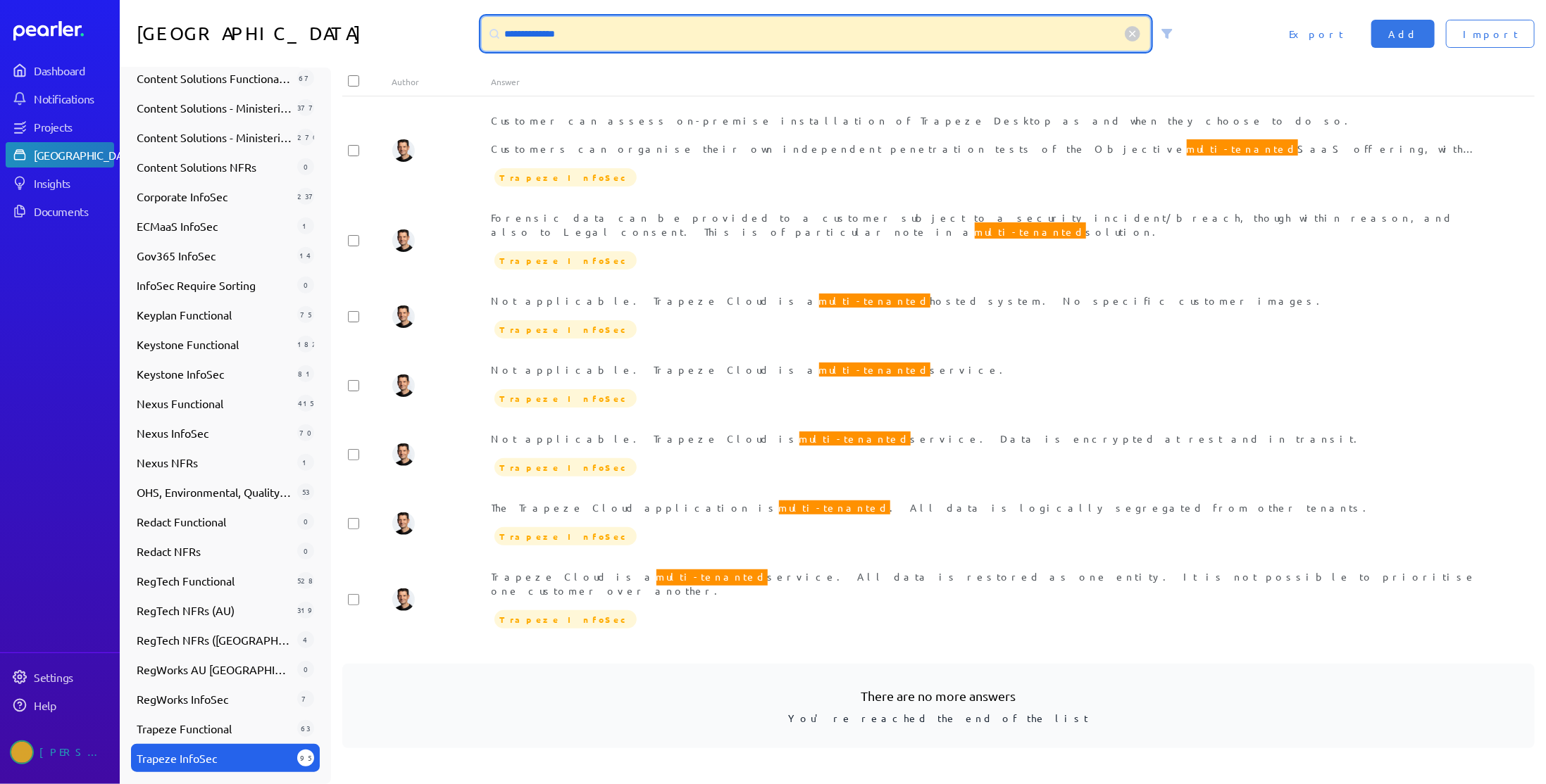
click at [687, 32] on input "**********" at bounding box center [816, 34] width 669 height 34
type input "*"
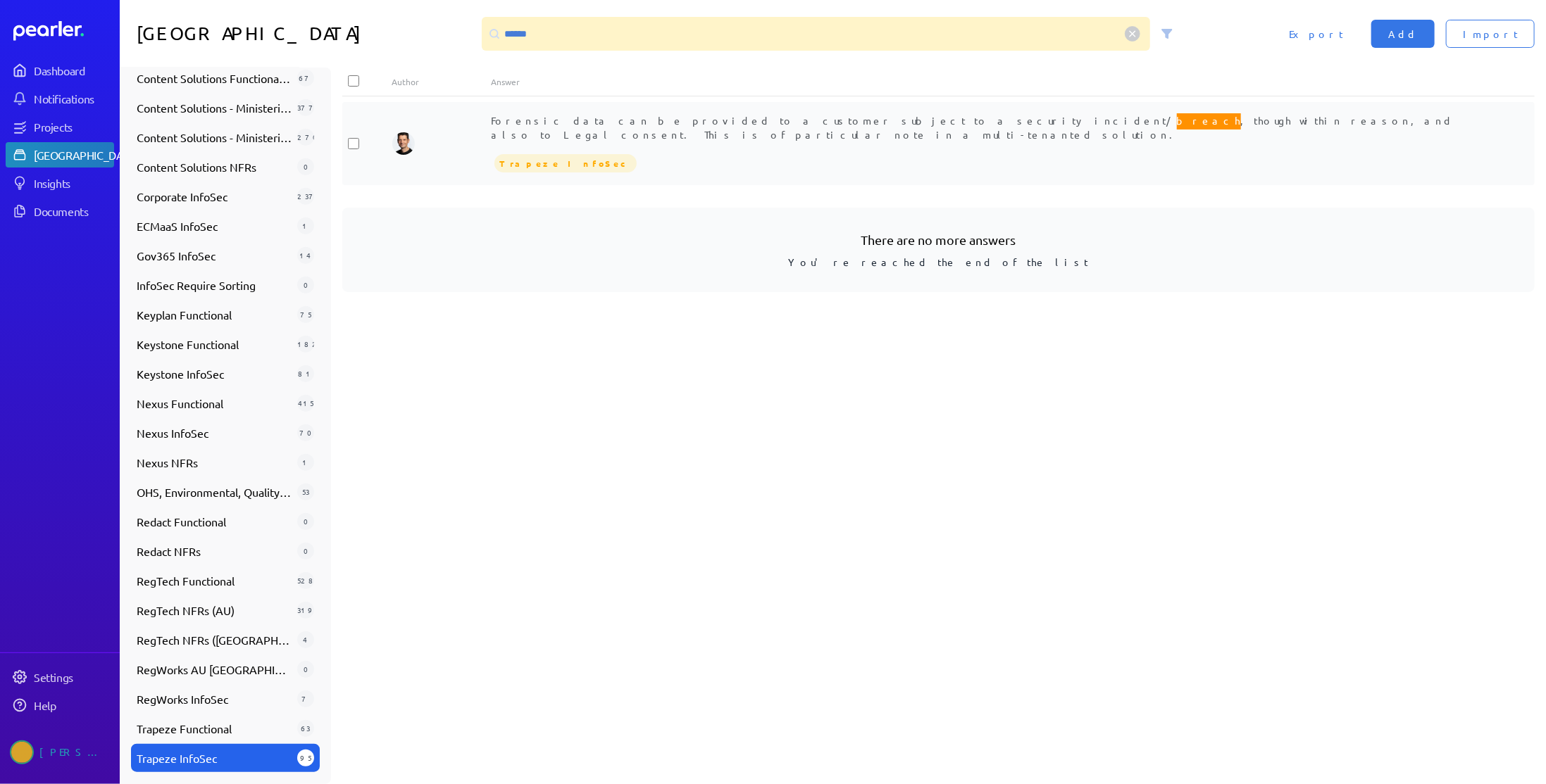
click at [634, 121] on span "Forensic data can be provided to a customer subject to a security incident/ bre…" at bounding box center [974, 126] width 963 height 29
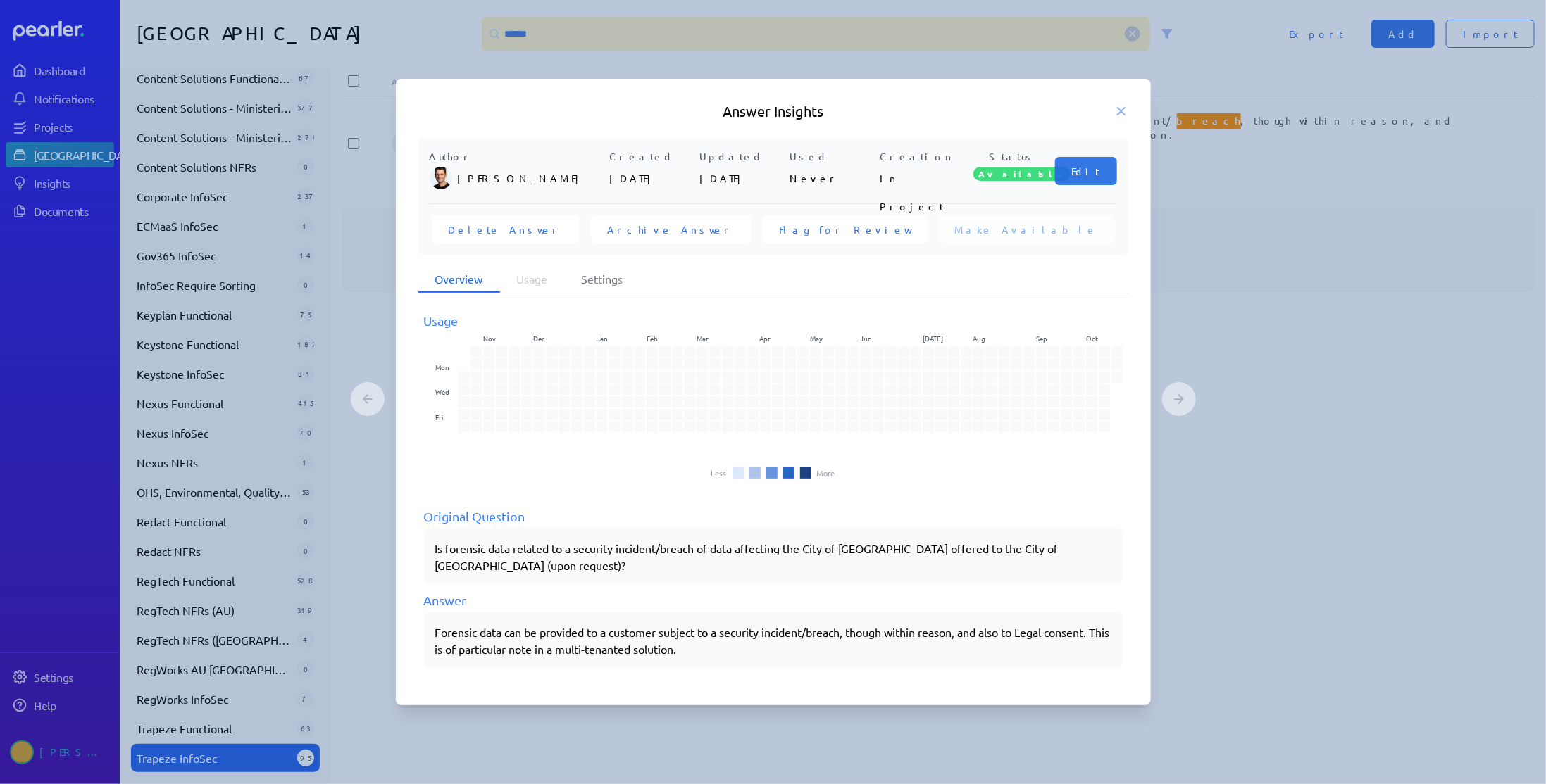
click at [660, 628] on div "Forensic data can be provided to a customer subject to a security incident/brea…" at bounding box center [773, 641] width 676 height 34
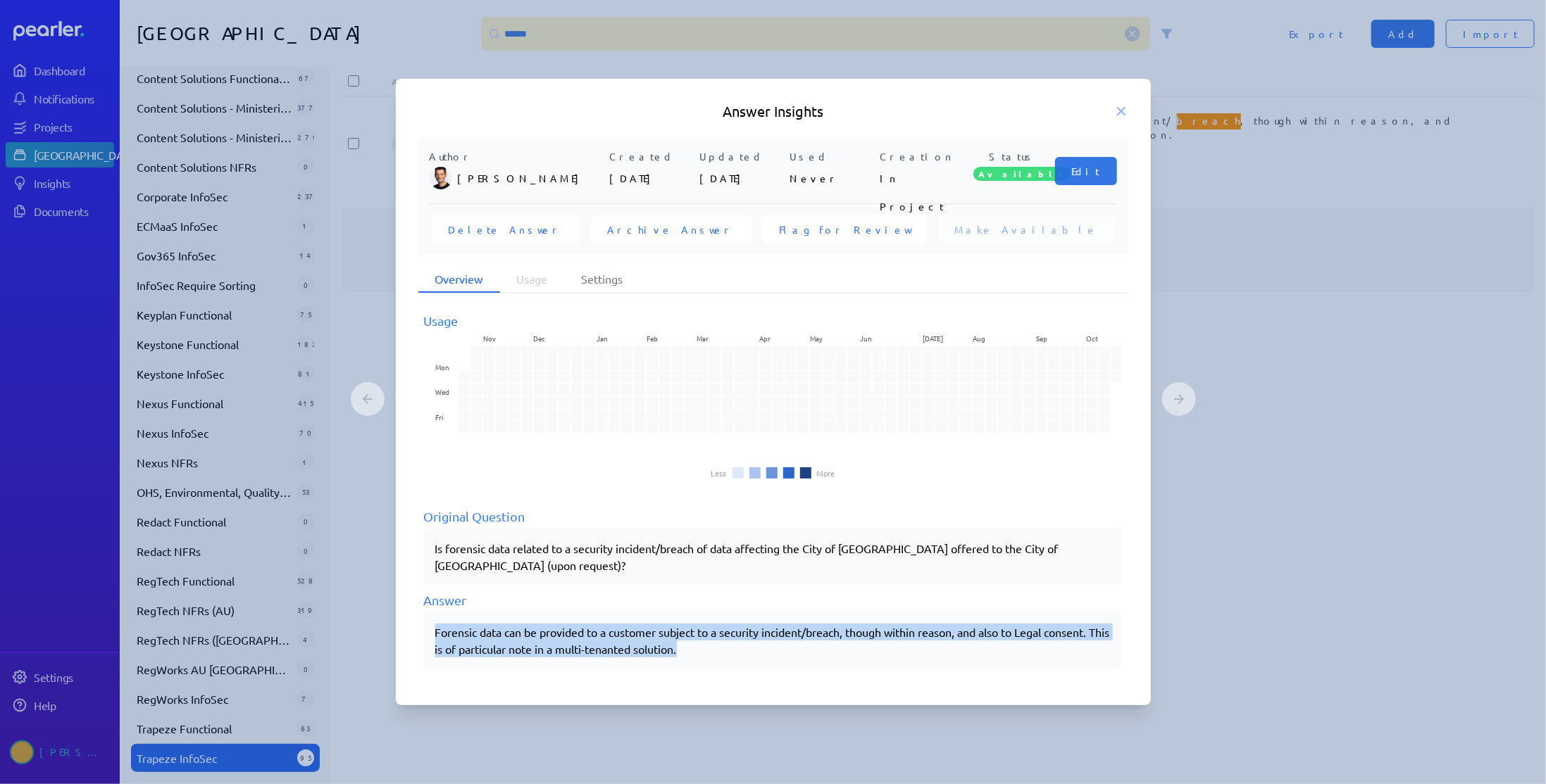
drag, startPoint x: 436, startPoint y: 633, endPoint x: 708, endPoint y: 653, distance: 272.7
click at [708, 653] on div "Forensic data can be provided to a customer subject to a security incident/brea…" at bounding box center [773, 641] width 676 height 34
copy div "Forensic data can be provided to a customer subject to a security incident/brea…"
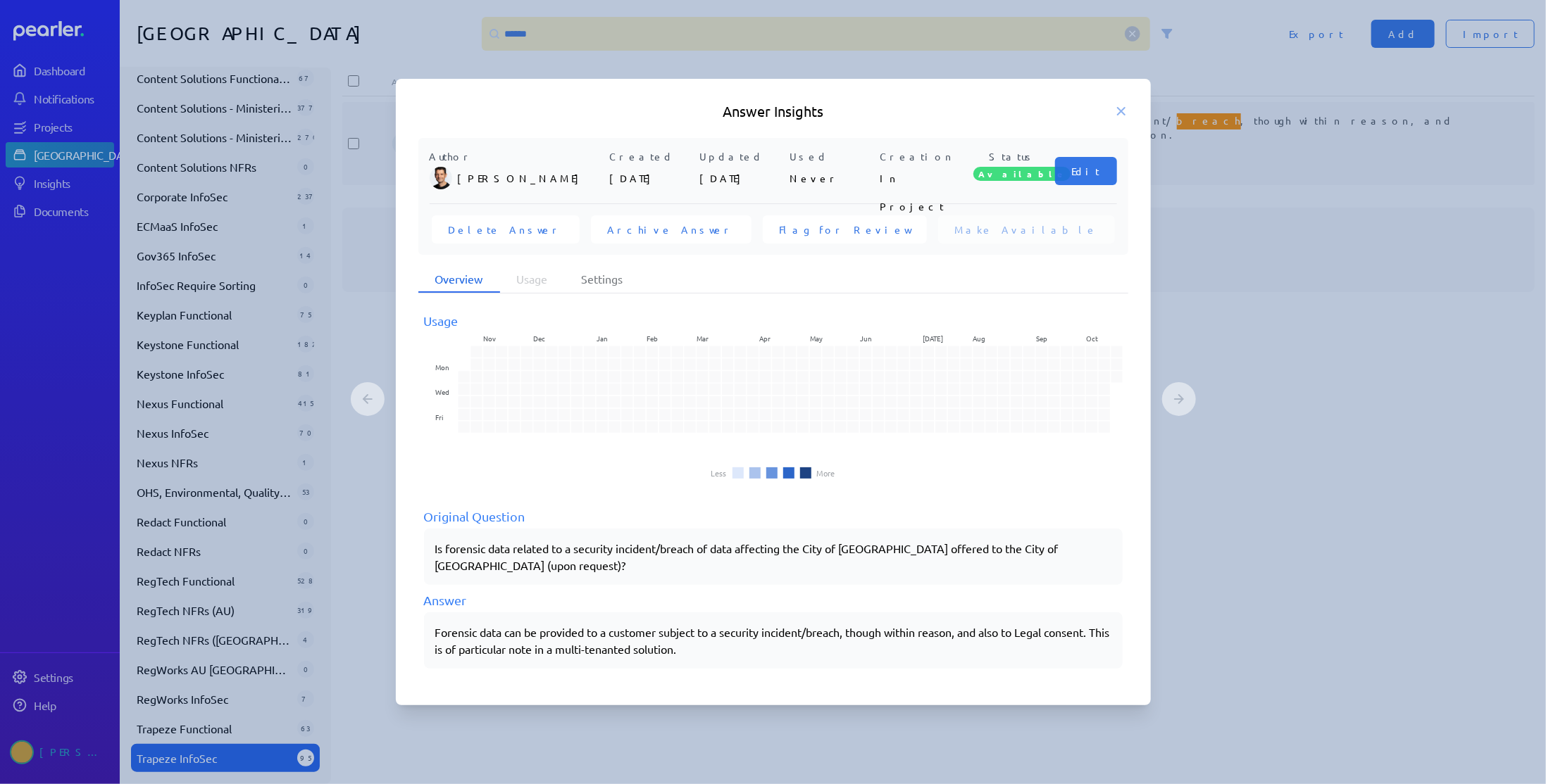
click at [1120, 110] on icon at bounding box center [1121, 111] width 7 height 7
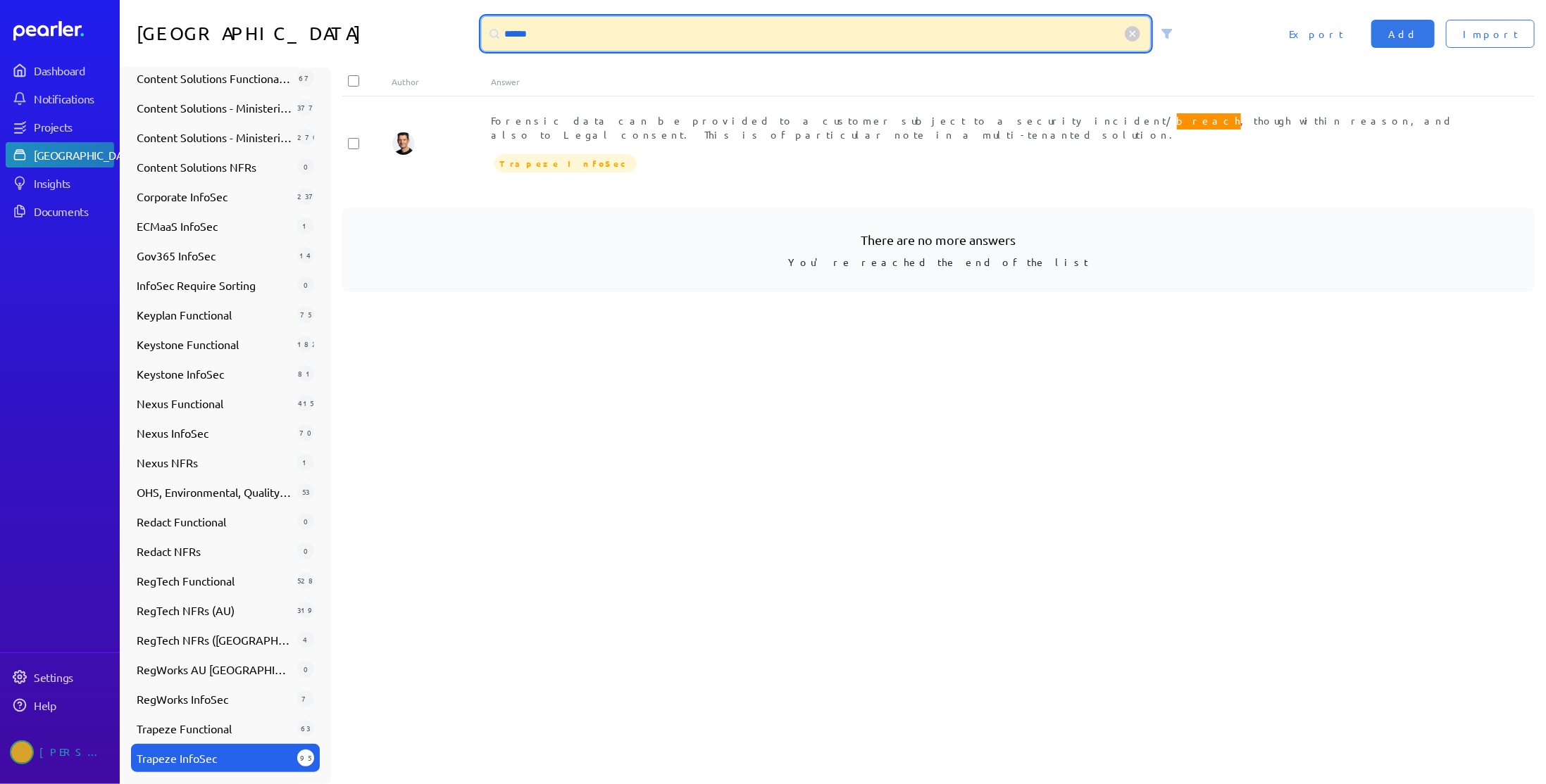
click at [641, 43] on input "******" at bounding box center [816, 34] width 669 height 34
type input "*"
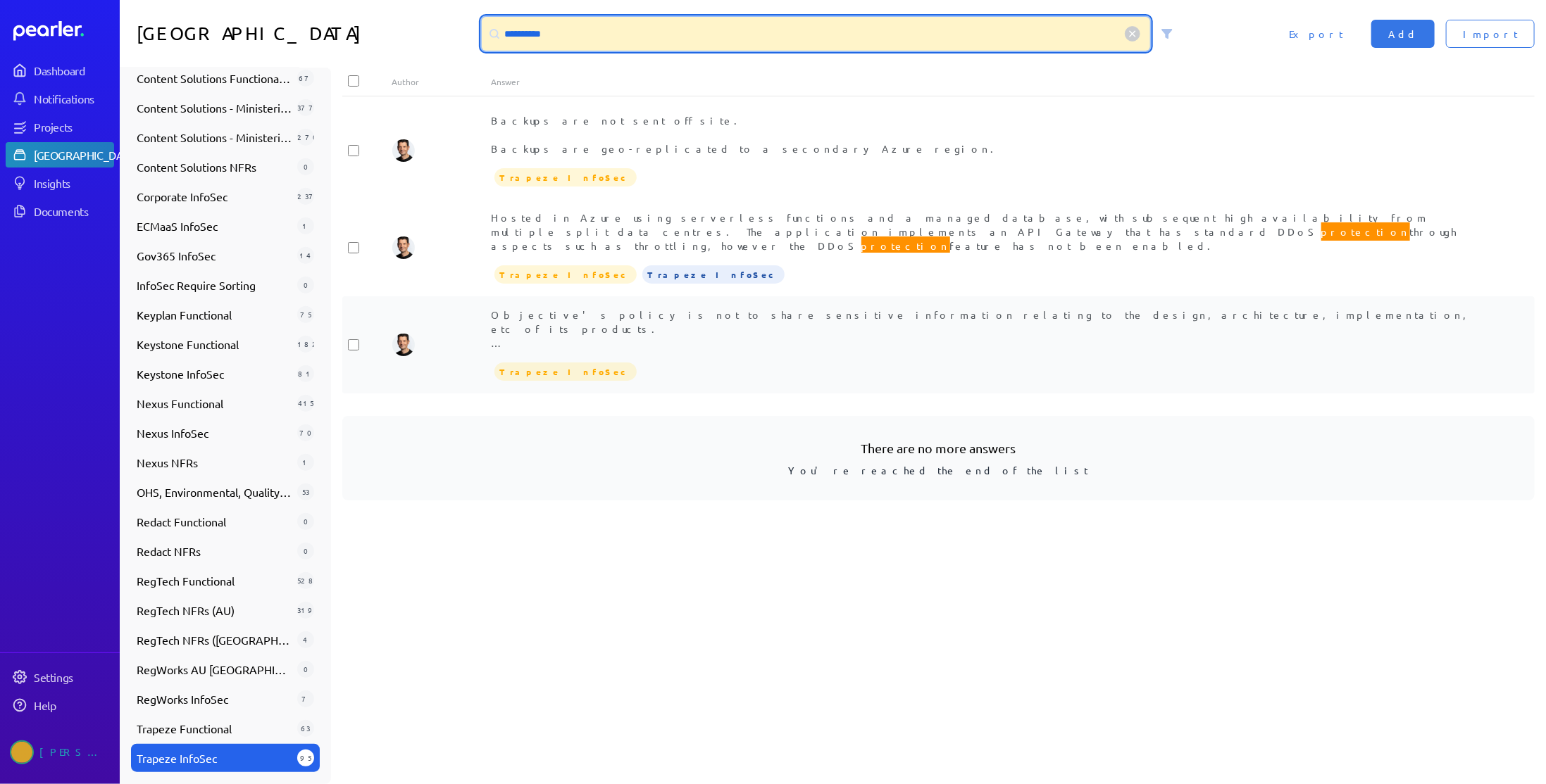
type input "**********"
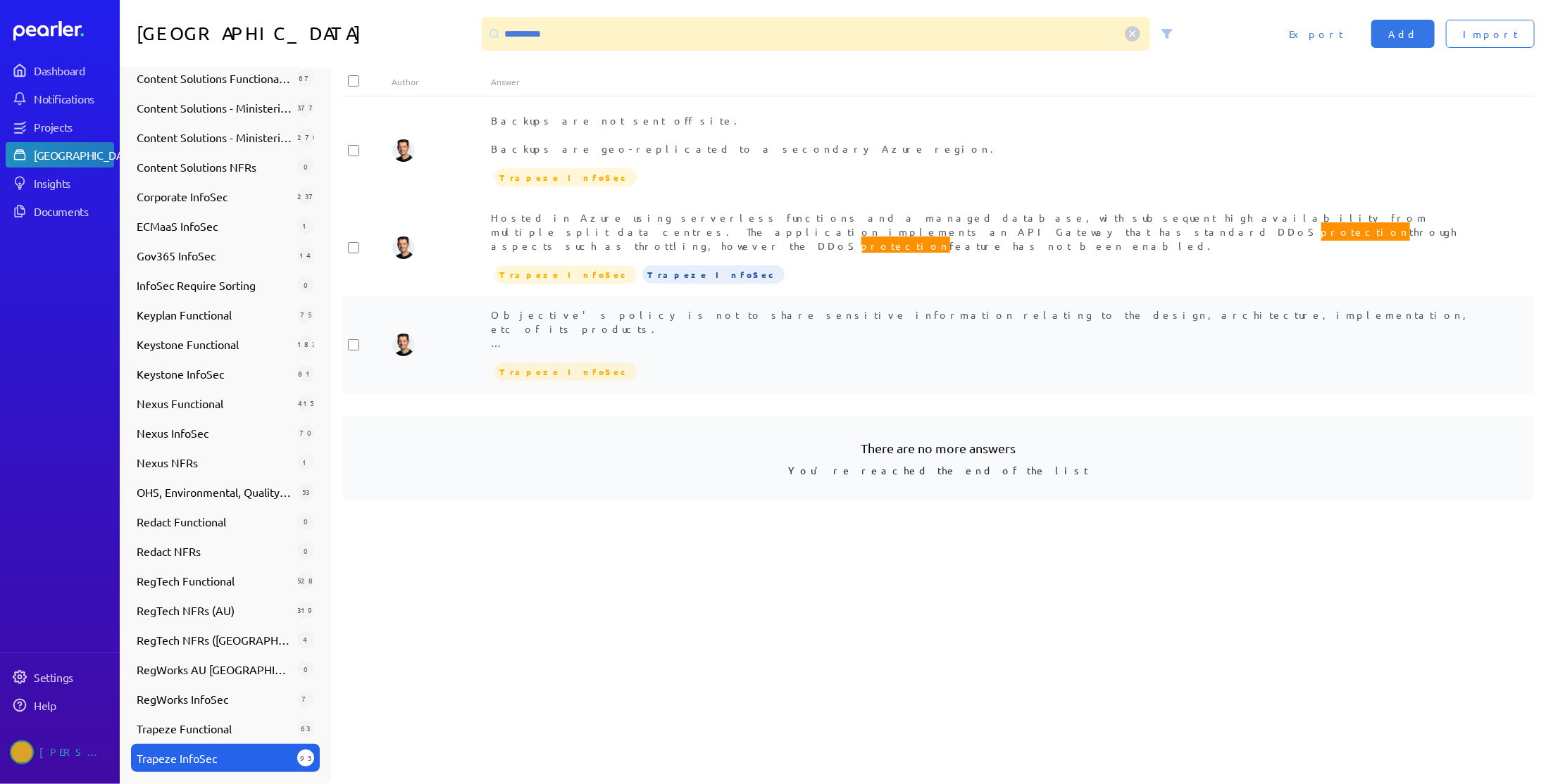
click at [908, 343] on div "Objective's policy is not to share sensitive information relating to the design…" at bounding box center [989, 344] width 994 height 75
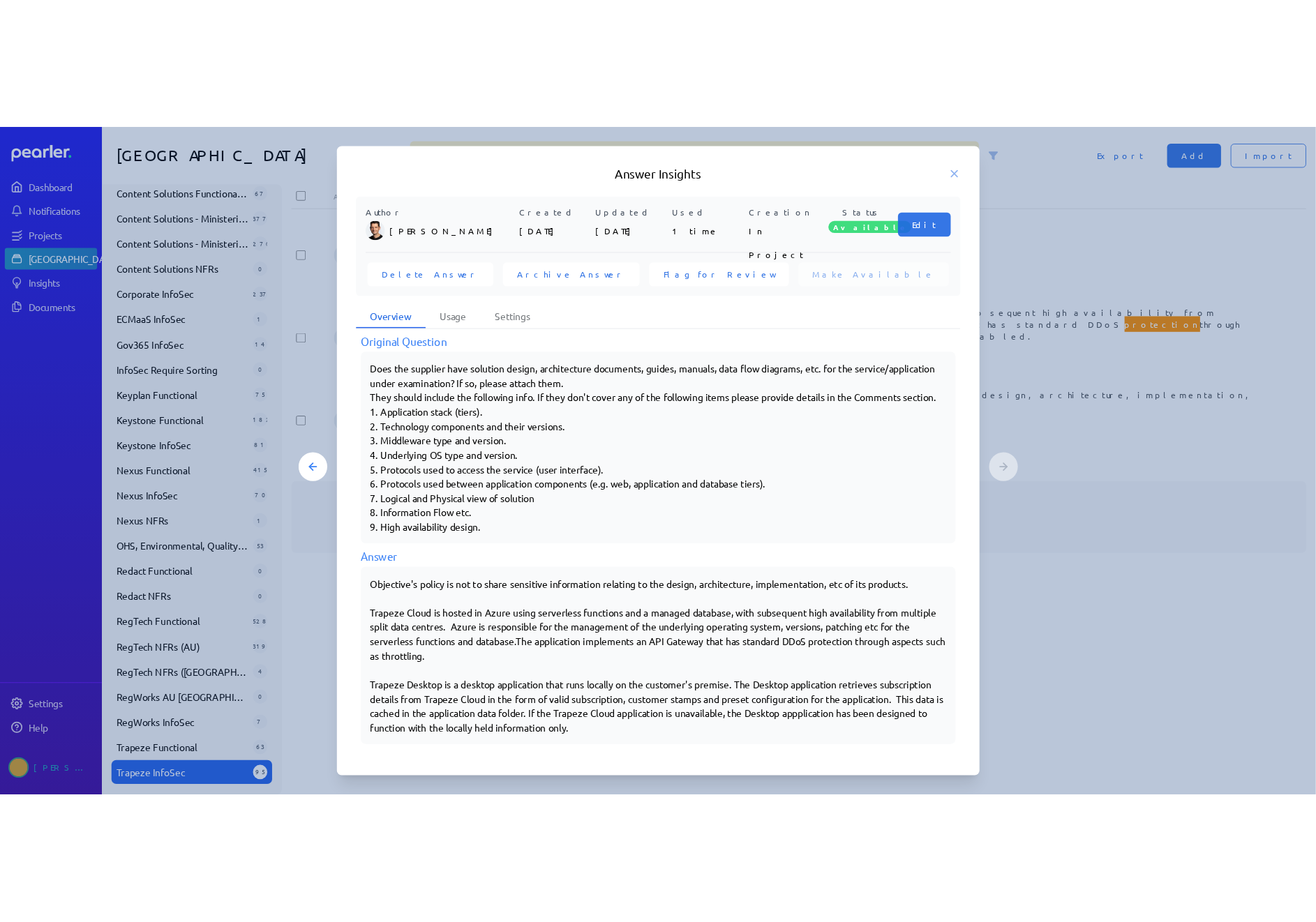
scroll to position [220, 0]
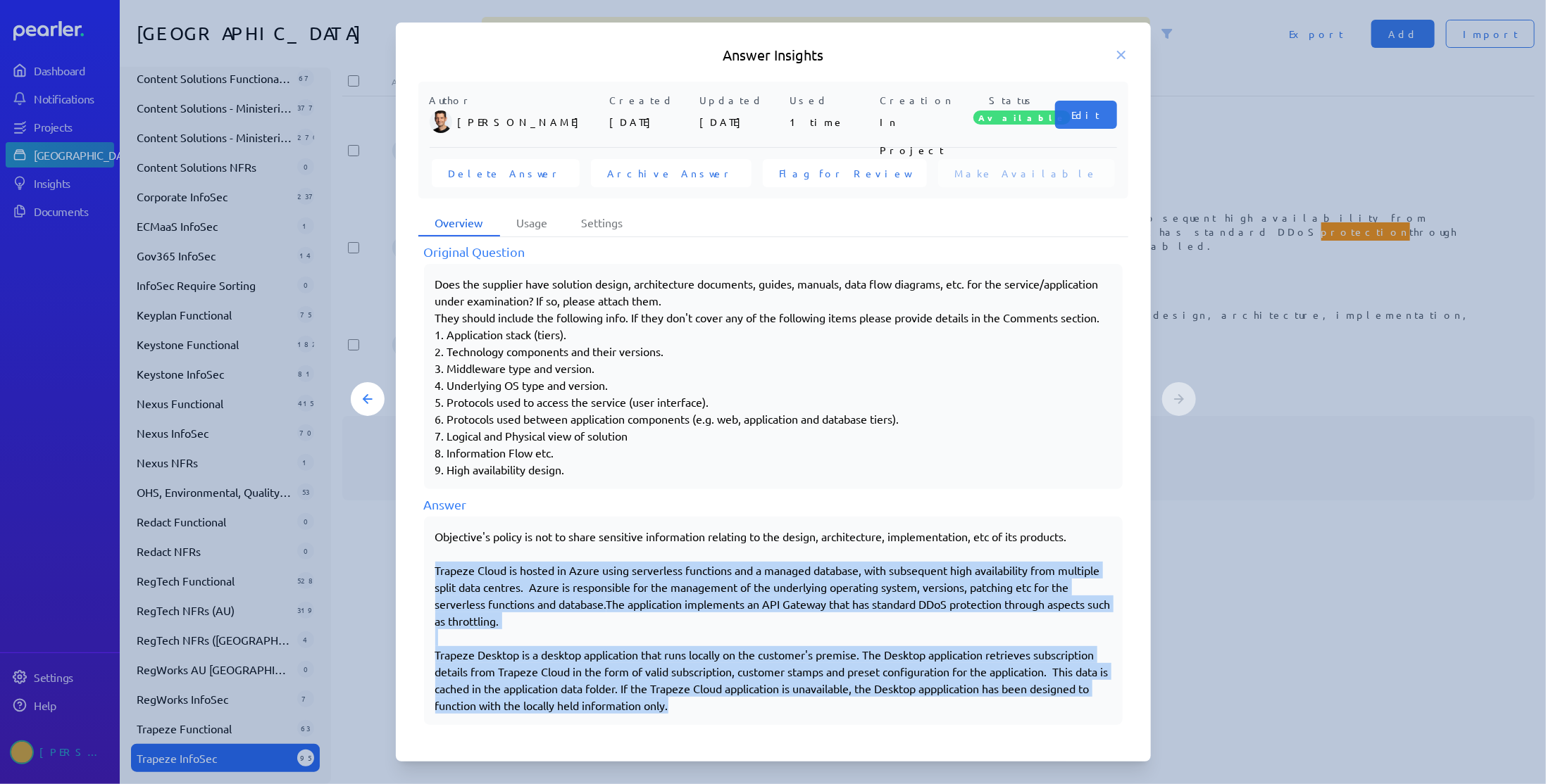
drag, startPoint x: 437, startPoint y: 570, endPoint x: 862, endPoint y: 710, distance: 447.5
click at [862, 710] on div "Objective's policy is not to share sensitive information relating to the design…" at bounding box center [773, 620] width 676 height 186
copy div "Trapeze Cloud is hosted in Azure using serverless functions and a managed datab…"
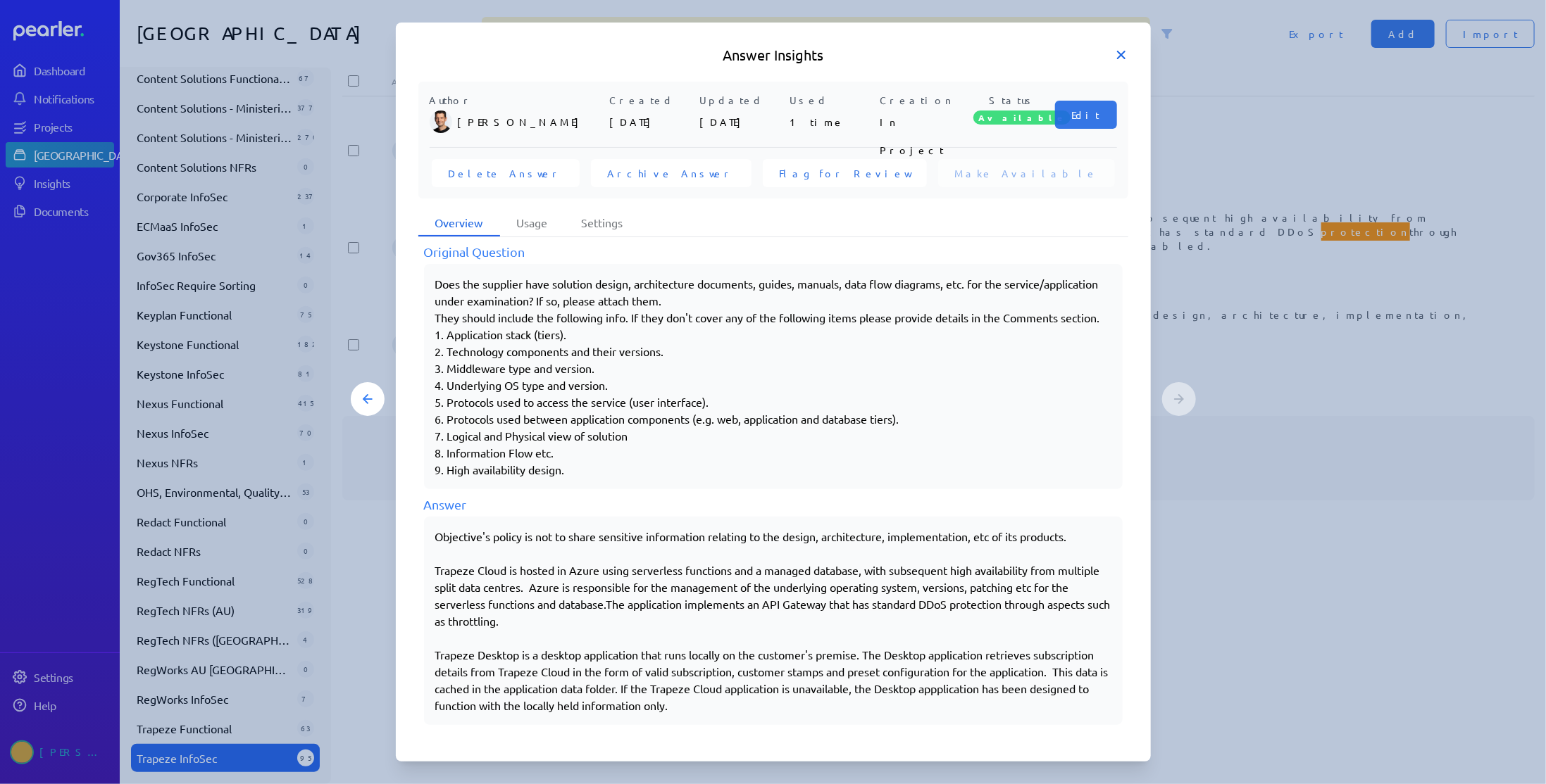
click at [1118, 57] on icon at bounding box center [1121, 54] width 7 height 7
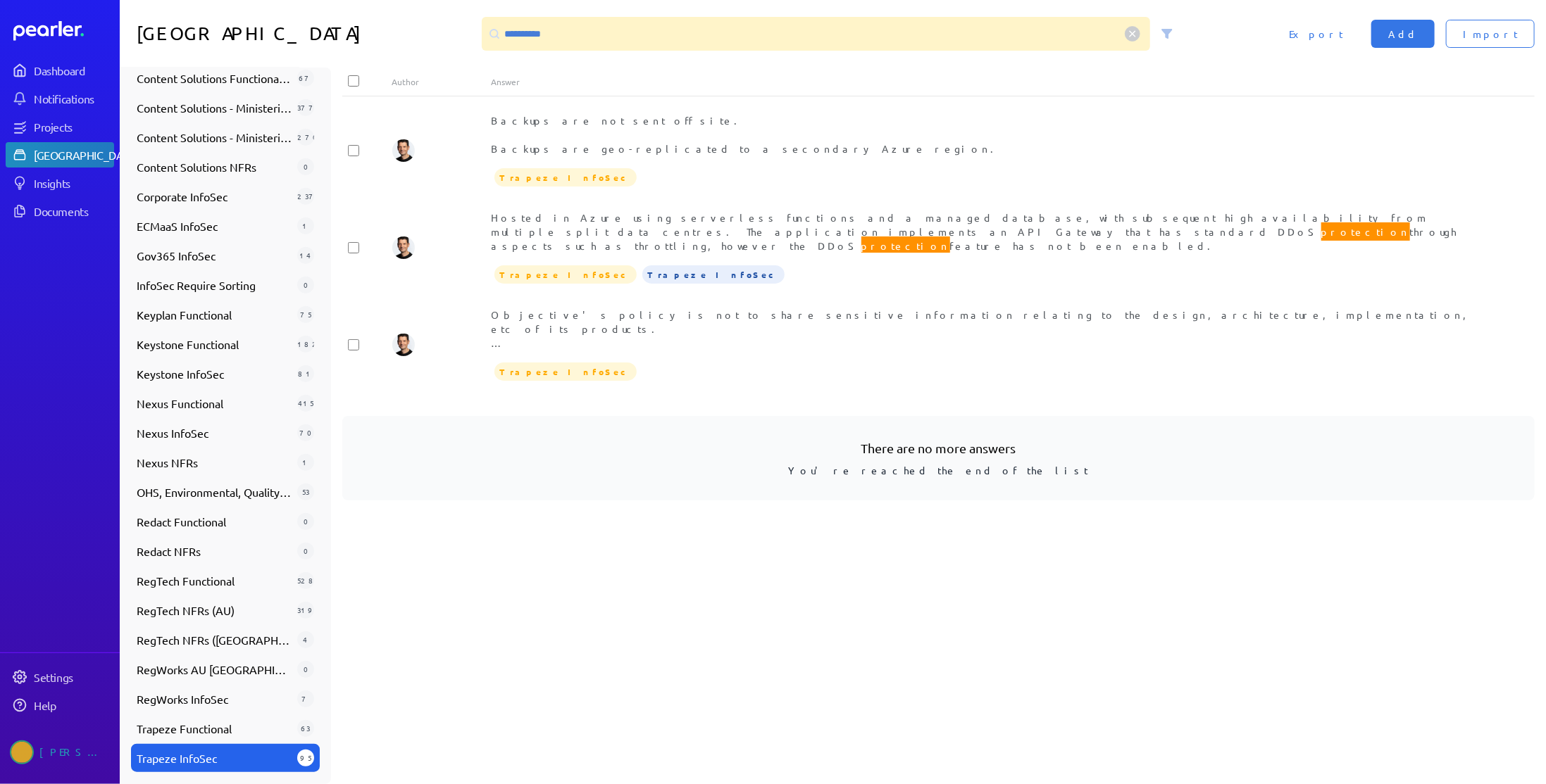
click at [1142, 34] on icon at bounding box center [1133, 34] width 21 height 21
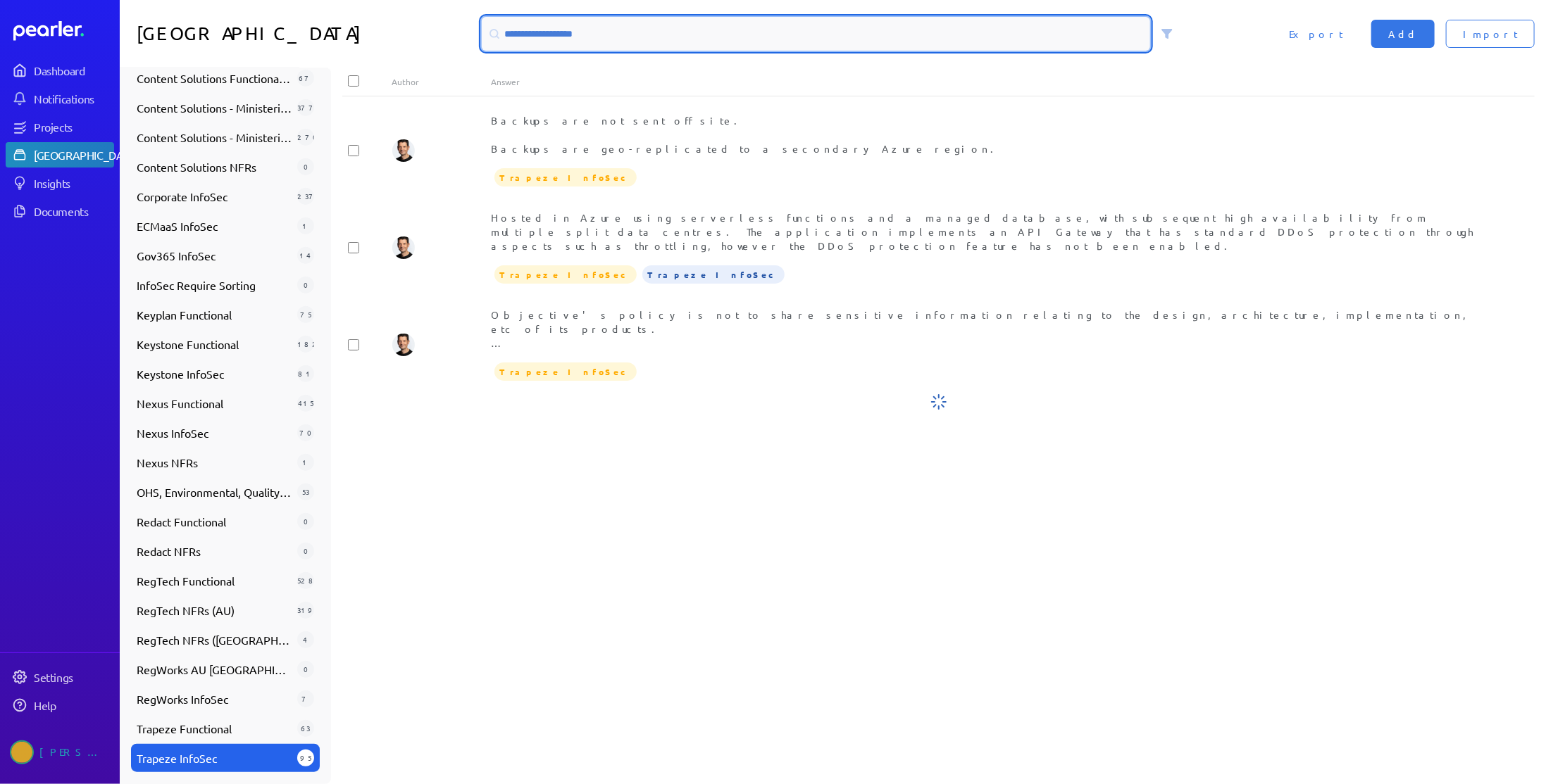
click at [1058, 39] on input at bounding box center [816, 34] width 669 height 34
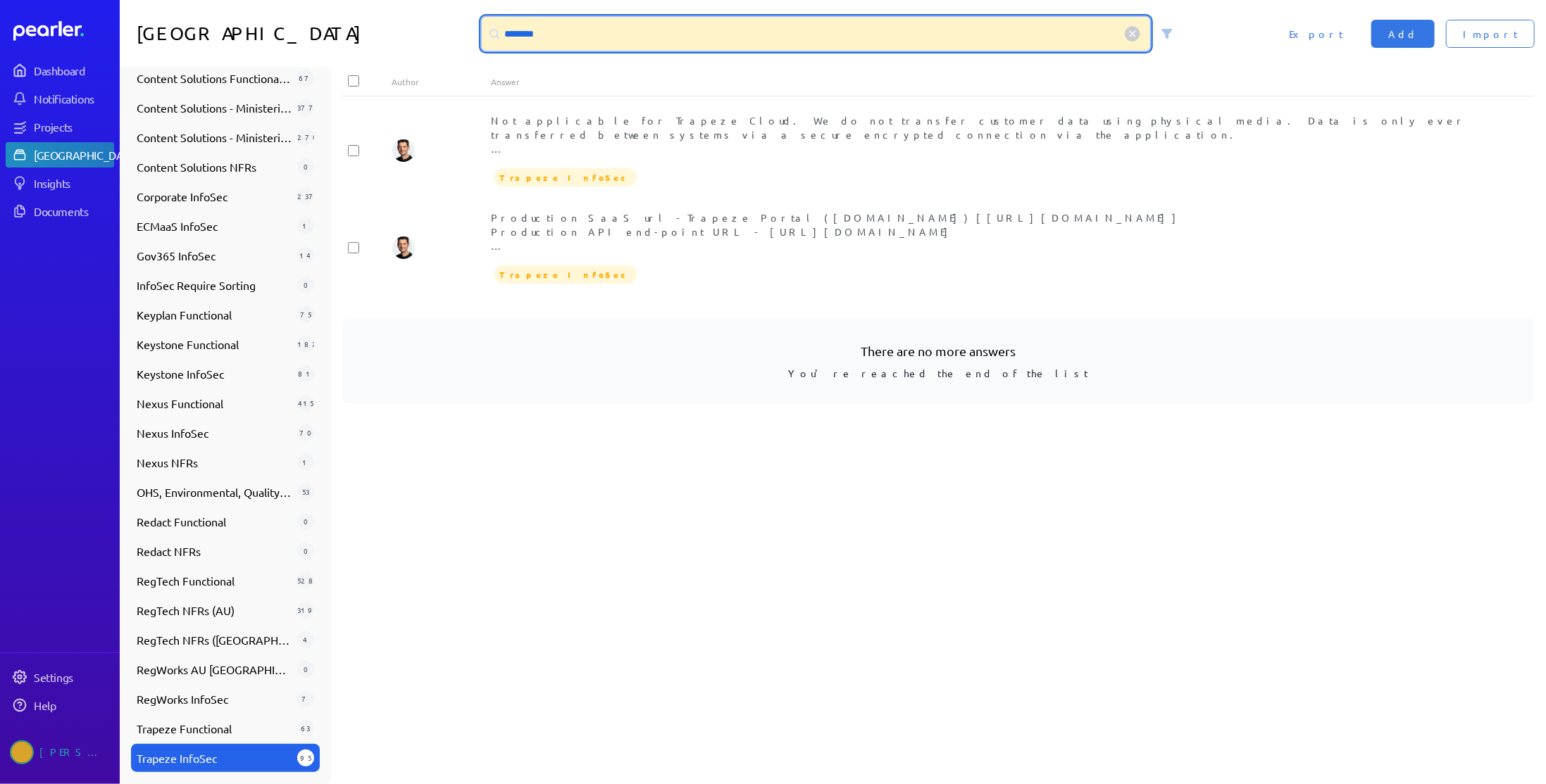
type input "********"
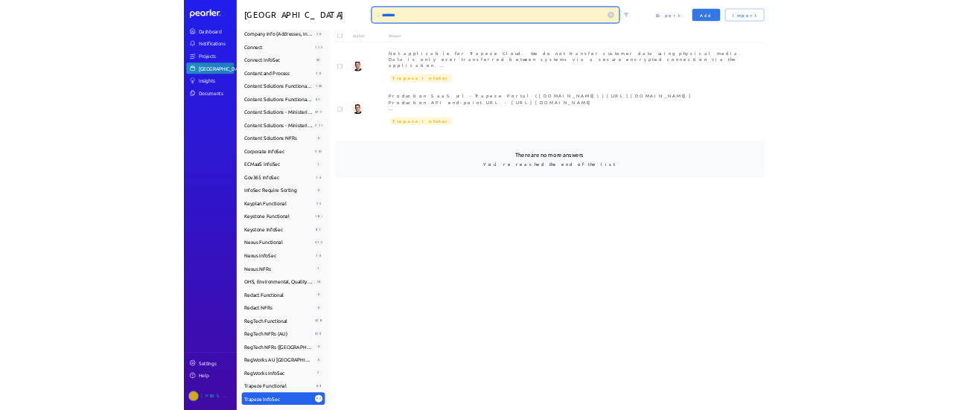
scroll to position [575, 0]
